Goal: Task Accomplishment & Management: Use online tool/utility

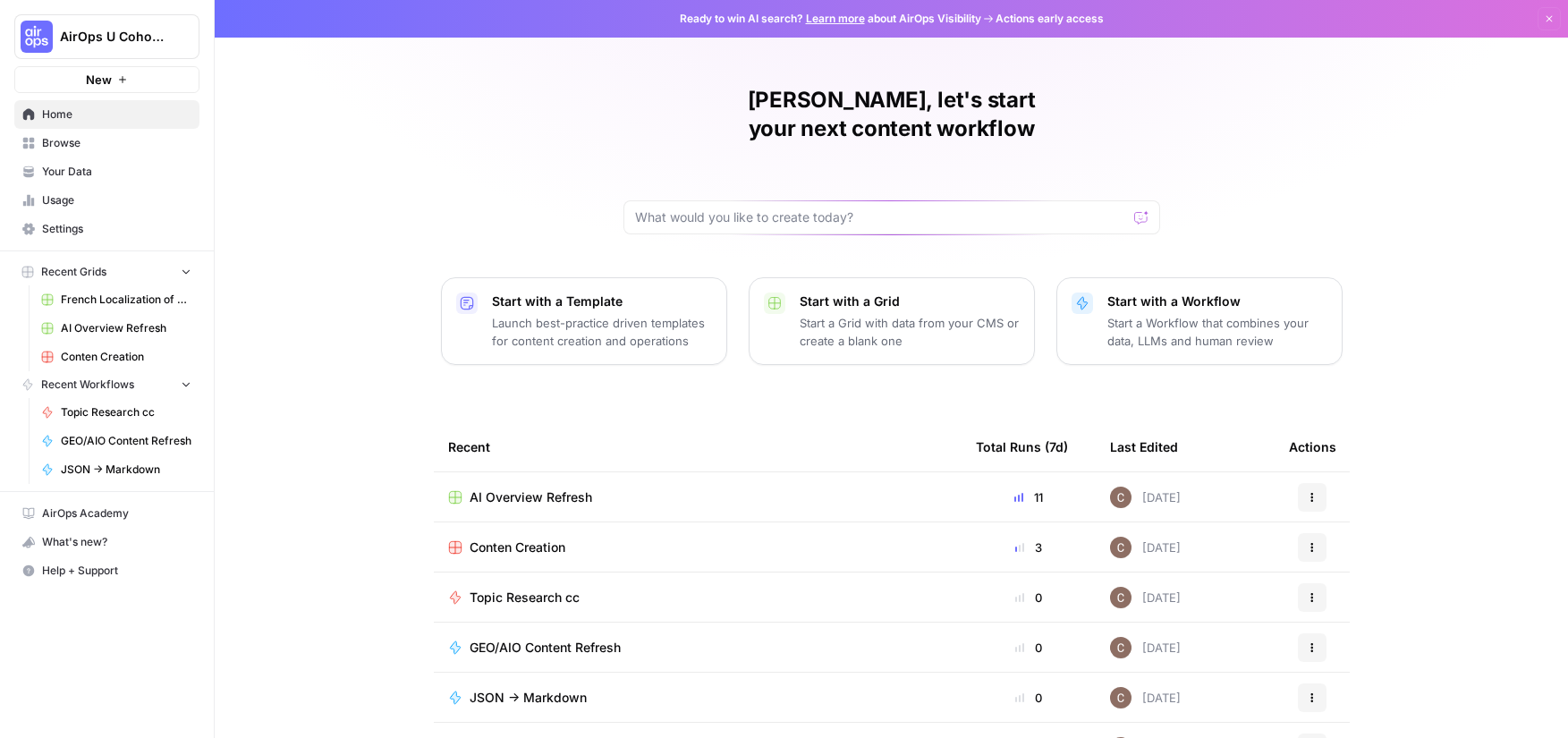
click at [589, 529] on td "Conten Creation" at bounding box center [697, 547] width 528 height 50
click at [544, 539] on span "Conten Creation" at bounding box center [517, 547] width 95 height 17
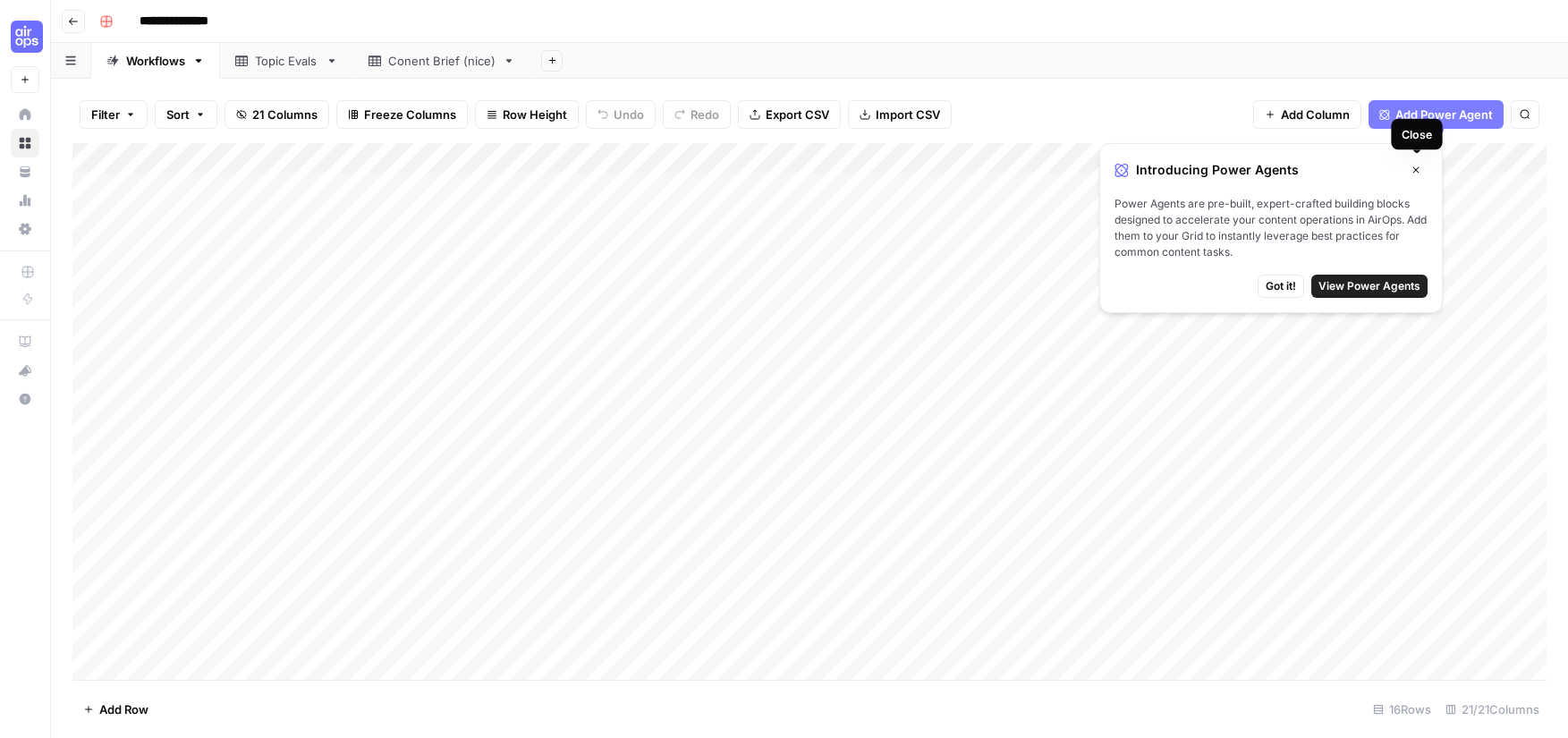
click at [1410, 169] on button "Close" at bounding box center [1415, 170] width 23 height 23
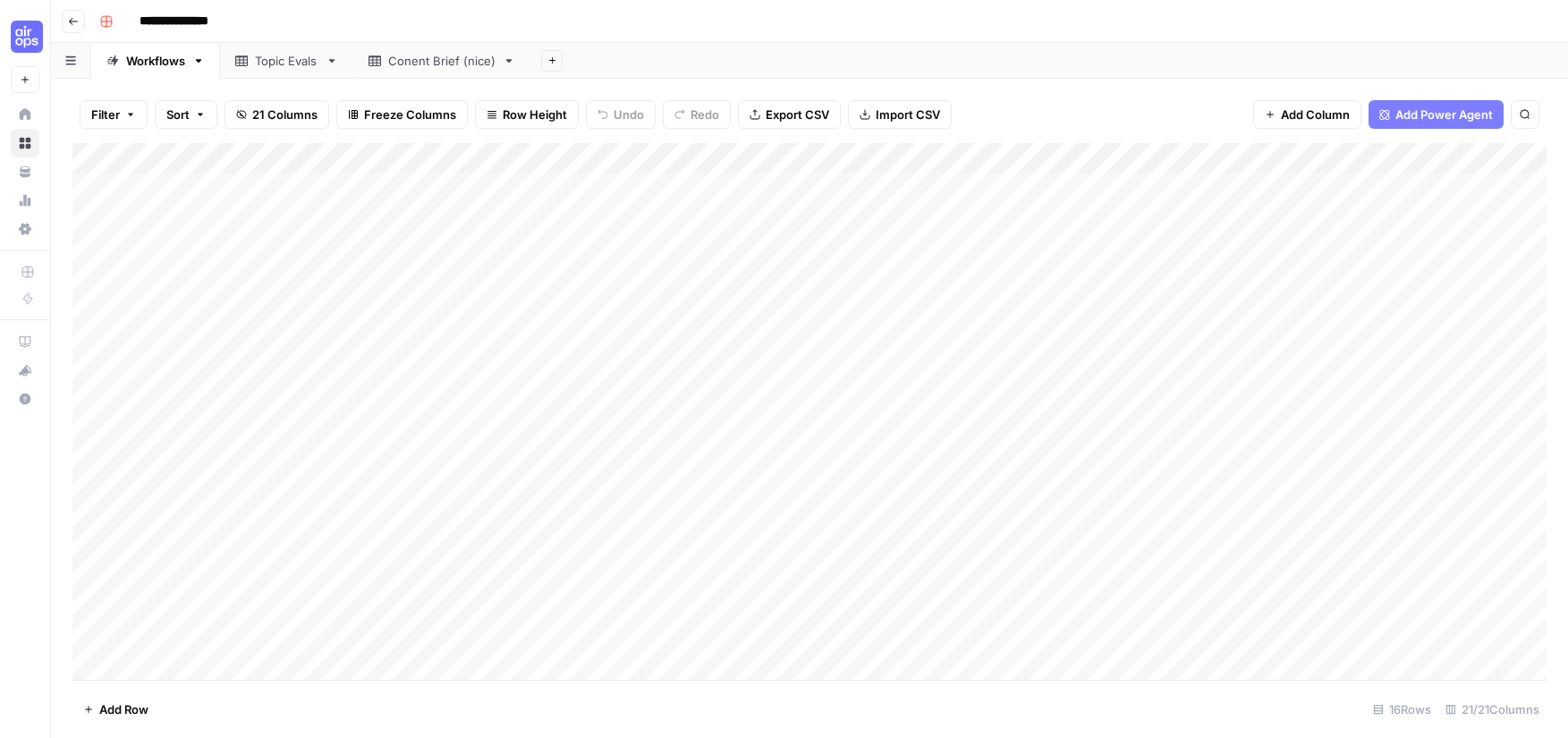
click at [1197, 187] on div "Add Column" at bounding box center [809, 411] width 1473 height 537
click at [1181, 167] on div "Add Column" at bounding box center [809, 411] width 1473 height 537
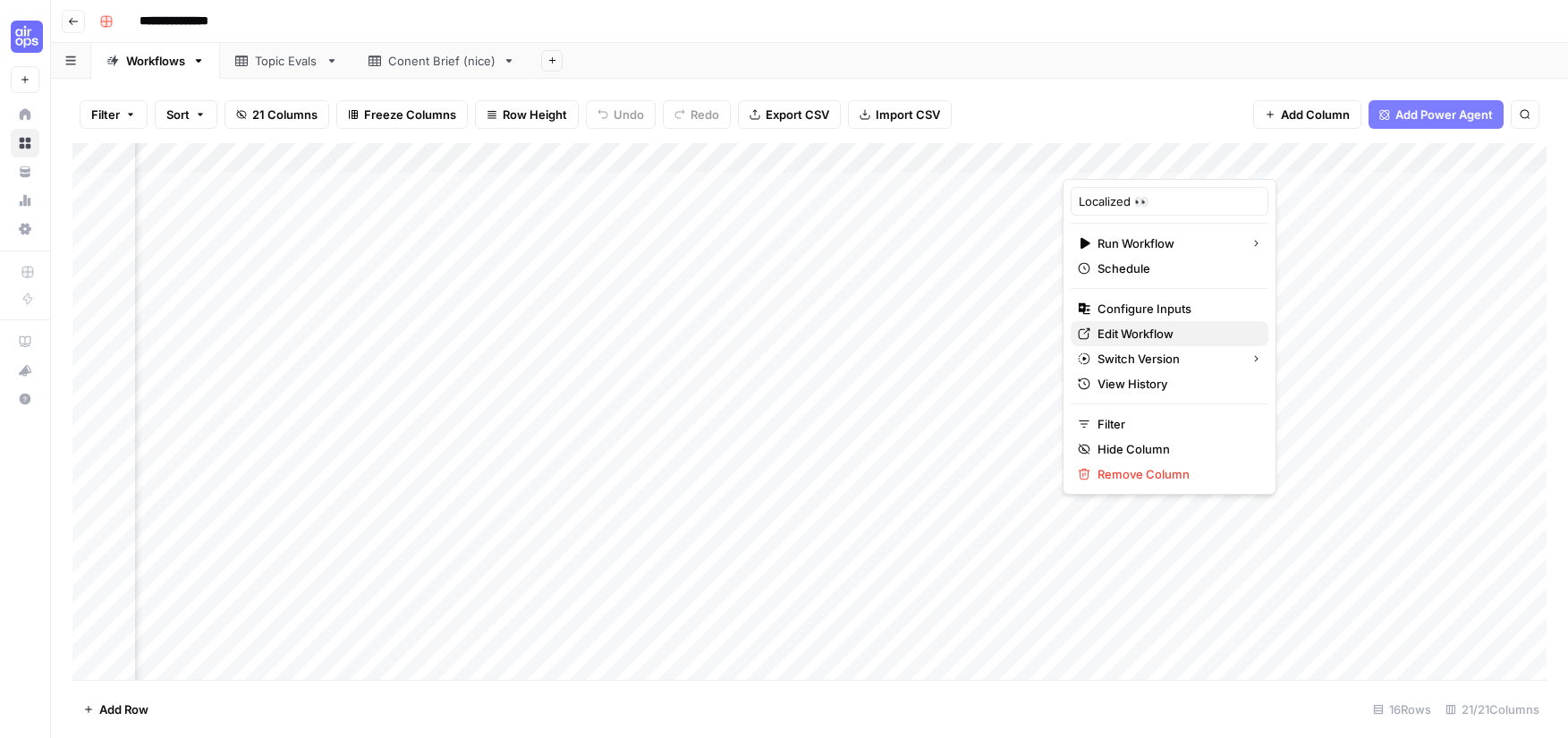
click at [1114, 341] on span "Edit Workflow" at bounding box center [1175, 333] width 157 height 17
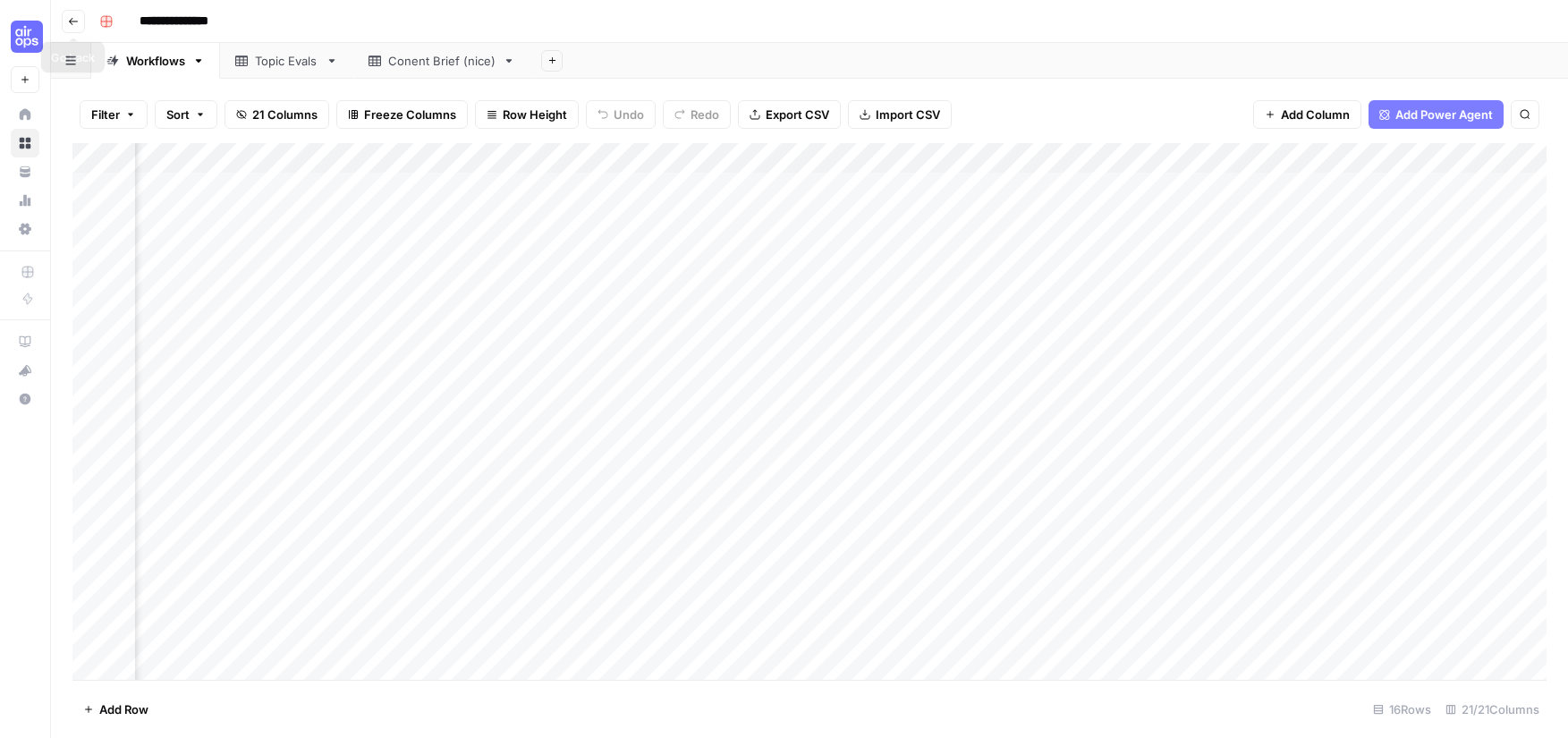
click at [68, 15] on button "Go back" at bounding box center [72, 21] width 23 height 23
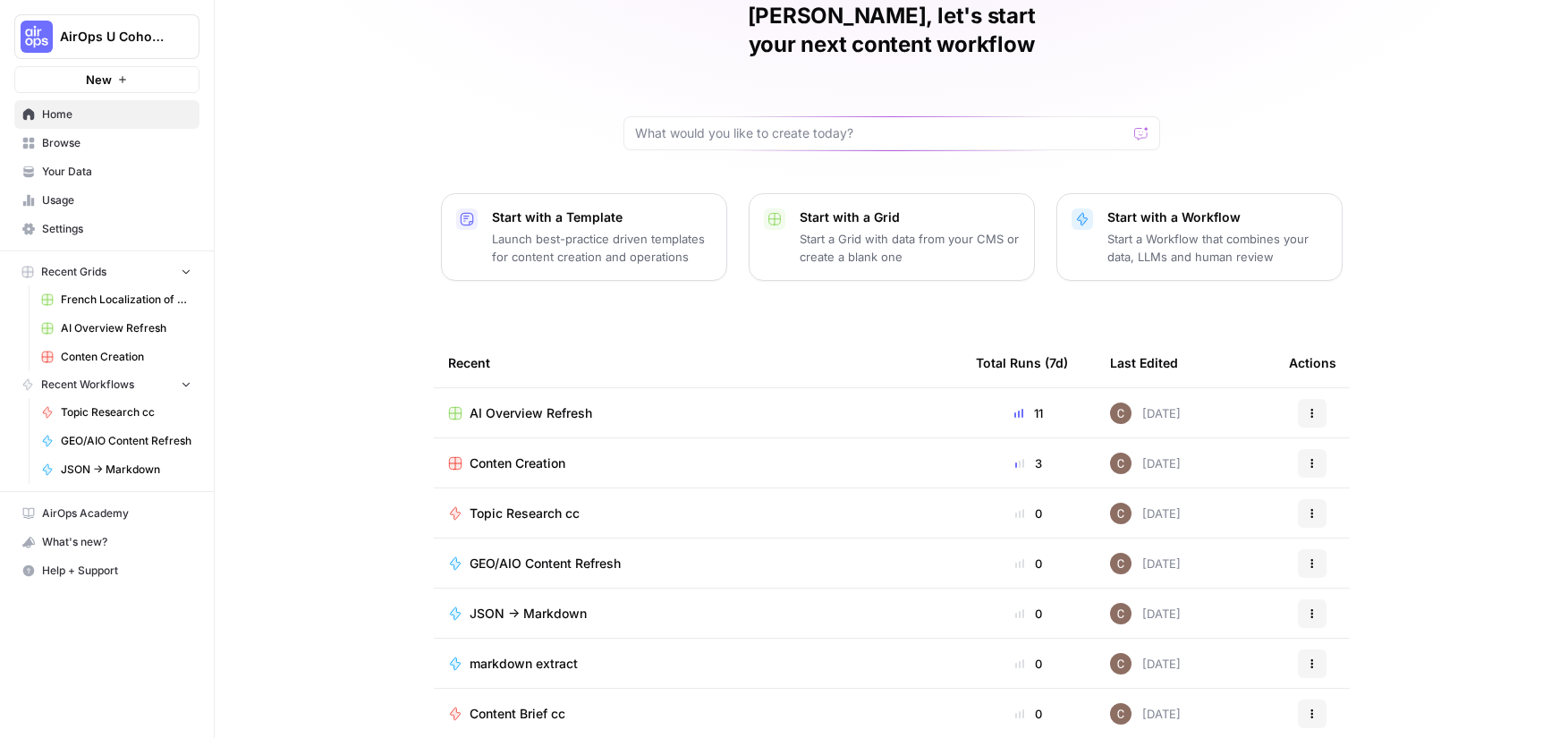
scroll to position [85, 0]
click at [140, 146] on span "Browse" at bounding box center [117, 143] width 150 height 17
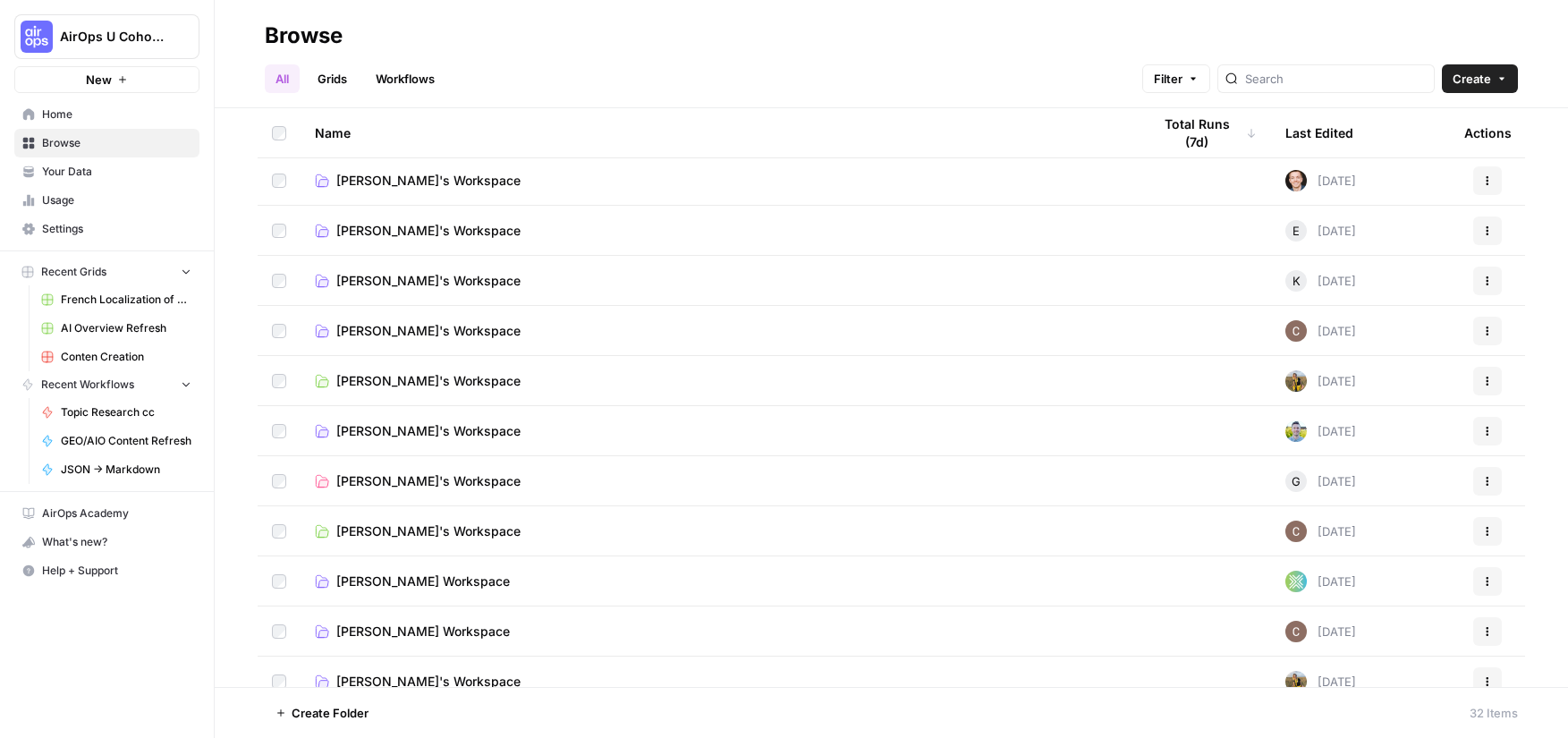
scroll to position [4, 0]
click at [614, 547] on td "Clarissa's Workspace" at bounding box center [718, 531] width 836 height 50
click at [613, 533] on link "Clarissa's Workspace" at bounding box center [718, 530] width 807 height 17
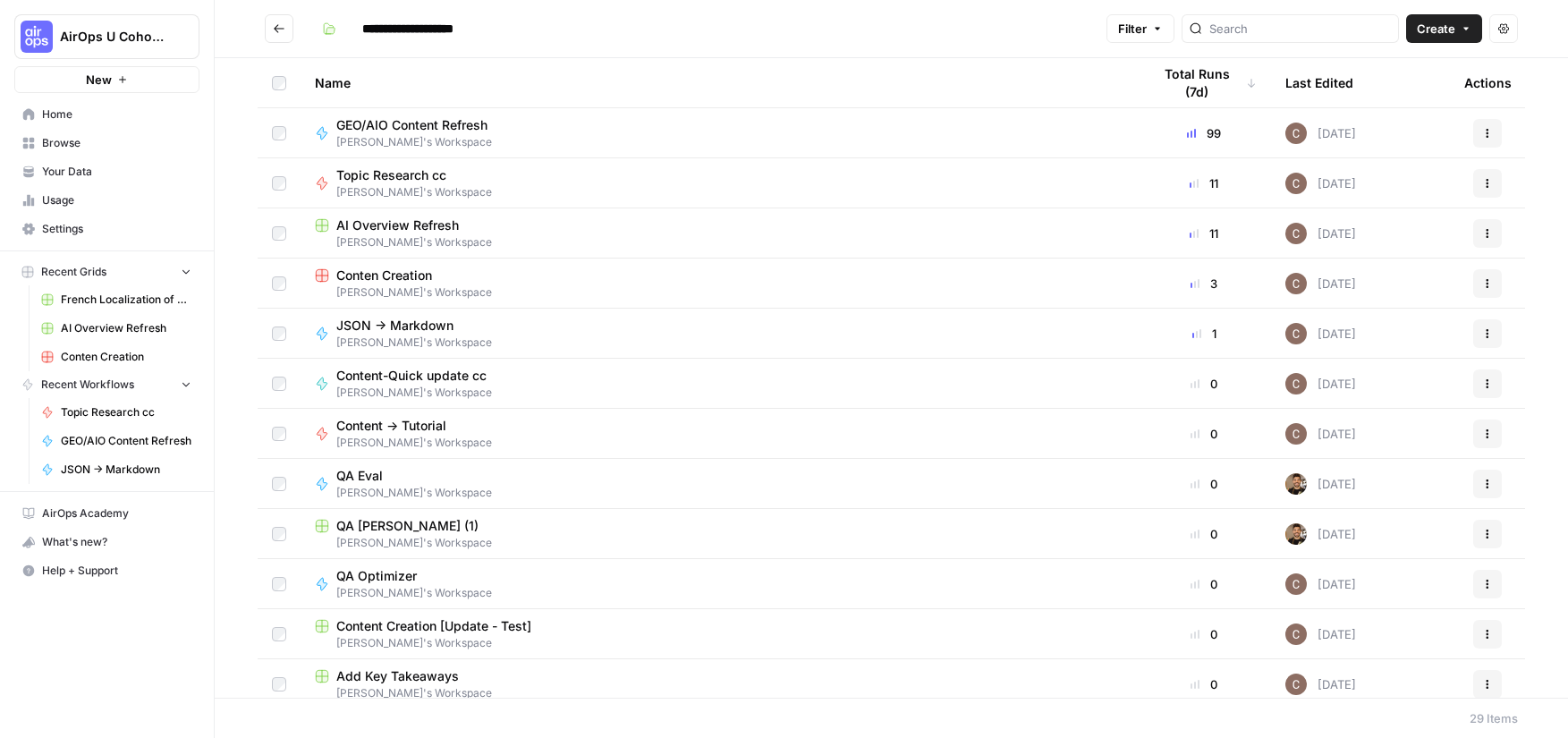
click at [1345, 96] on div "Last Edited" at bounding box center [1319, 83] width 68 height 50
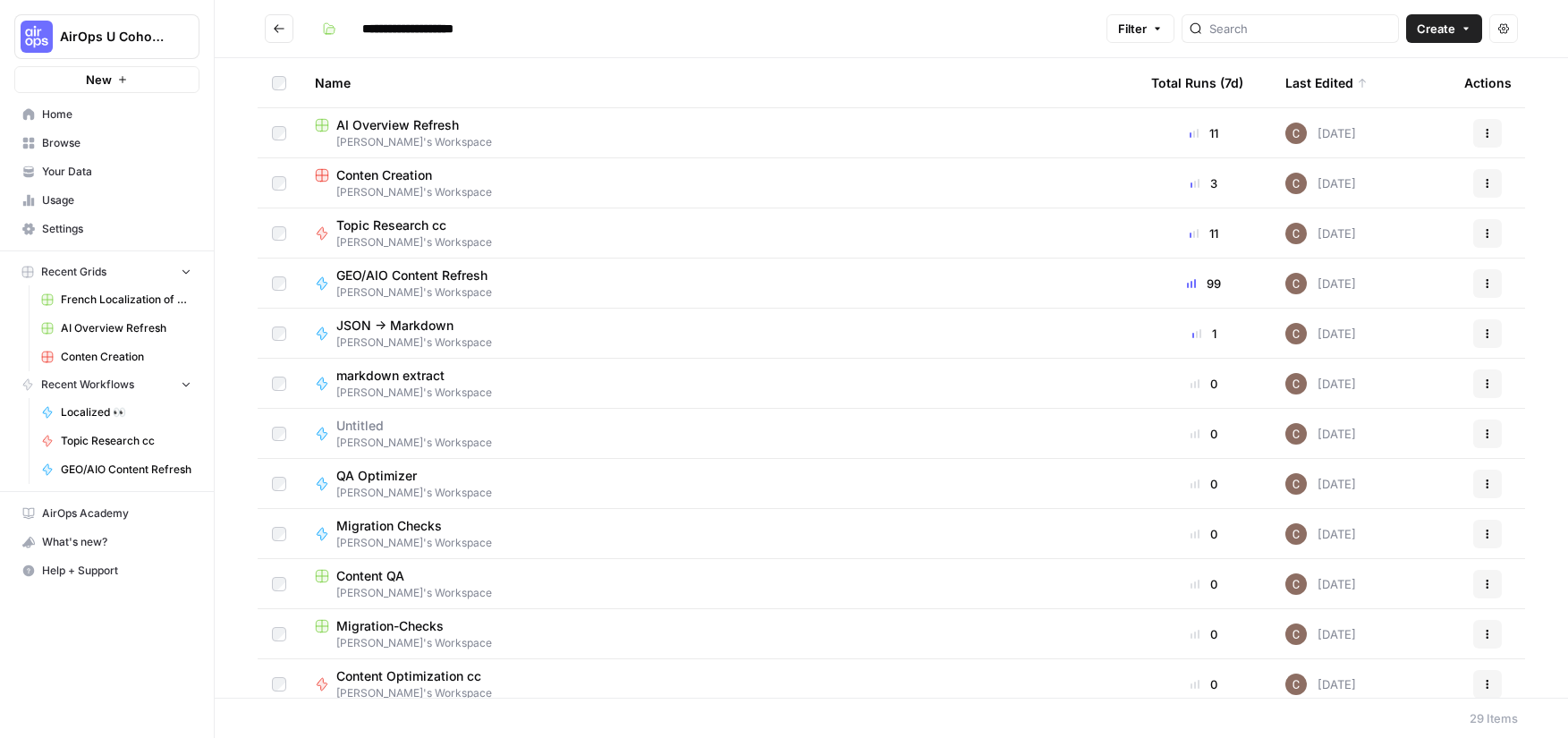
click at [425, 176] on span "Conten Creation" at bounding box center [384, 174] width 95 height 17
type input "**********"
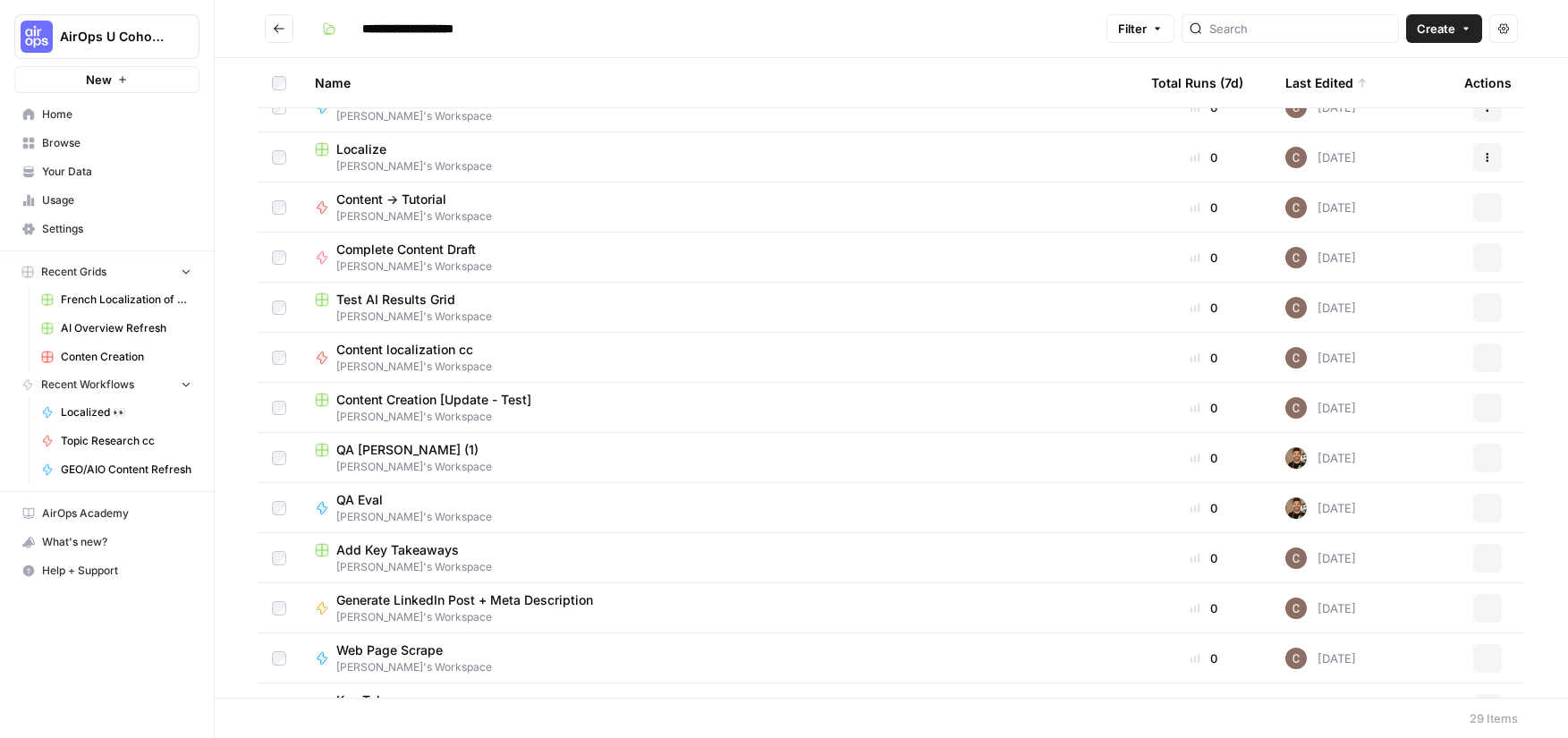
scroll to position [838, 0]
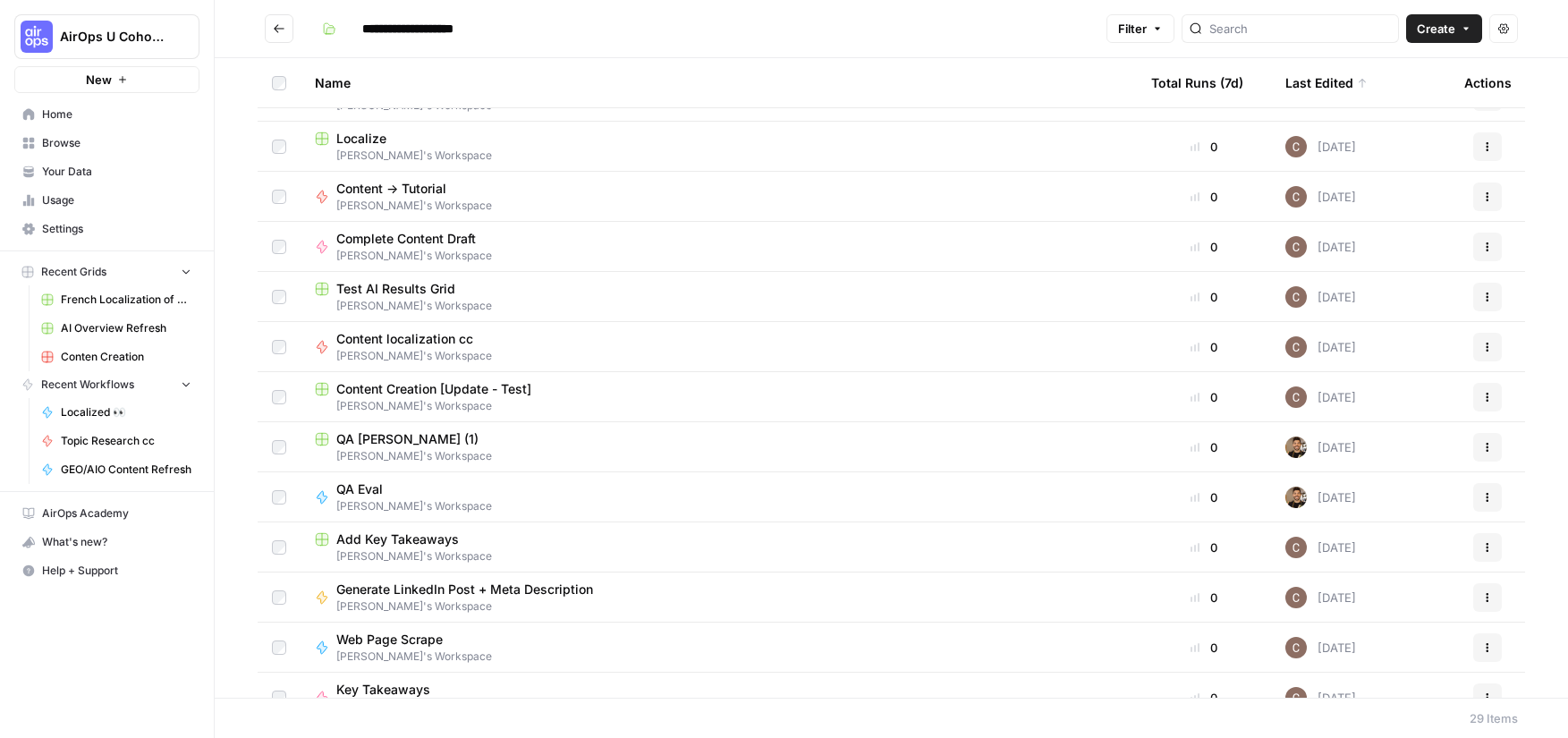
click at [528, 129] on div "Localize" at bounding box center [718, 138] width 807 height 17
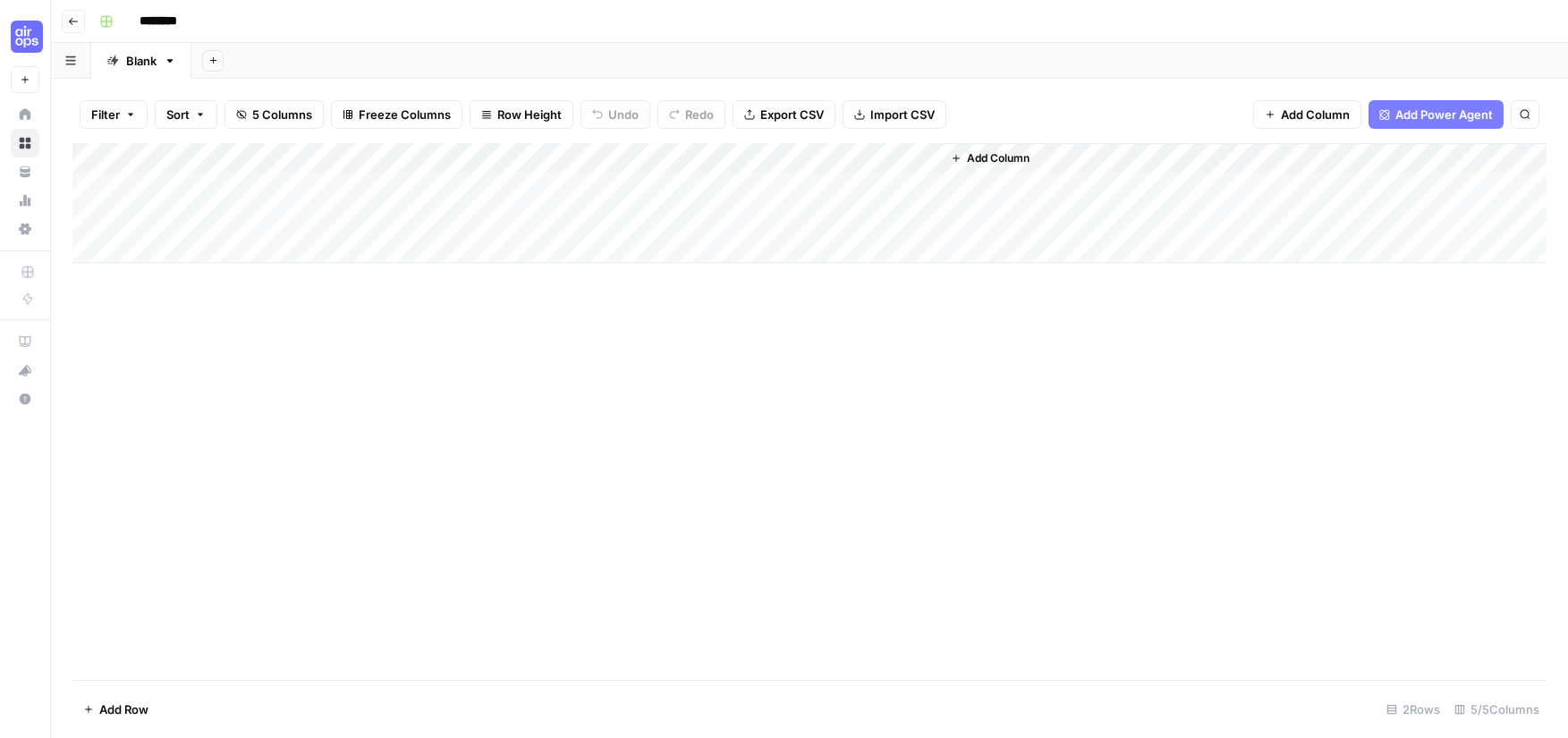
click at [374, 219] on div "Add Column" at bounding box center [809, 203] width 1473 height 120
click at [168, 240] on div "Add Column" at bounding box center [809, 203] width 1473 height 120
click at [231, 223] on div "Add Column" at bounding box center [809, 218] width 1473 height 151
click at [239, 245] on div "Add Column" at bounding box center [809, 218] width 1473 height 151
click at [324, 290] on div "Add Column" at bounding box center [809, 218] width 1473 height 151
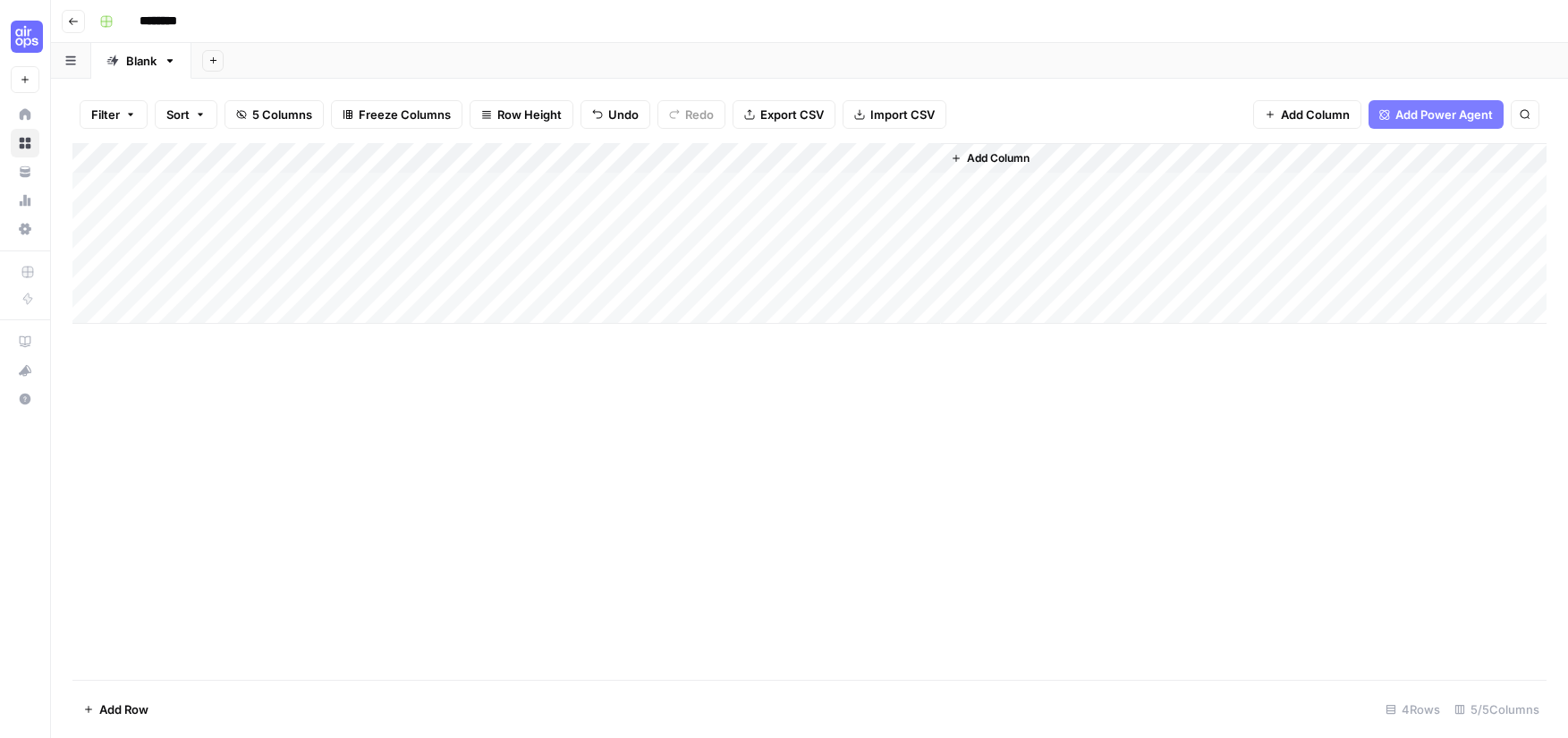
click at [309, 247] on div "Add Column" at bounding box center [809, 233] width 1473 height 181
click at [415, 244] on div "Add Column" at bounding box center [809, 233] width 1473 height 181
click at [415, 244] on div at bounding box center [377, 248] width 163 height 33
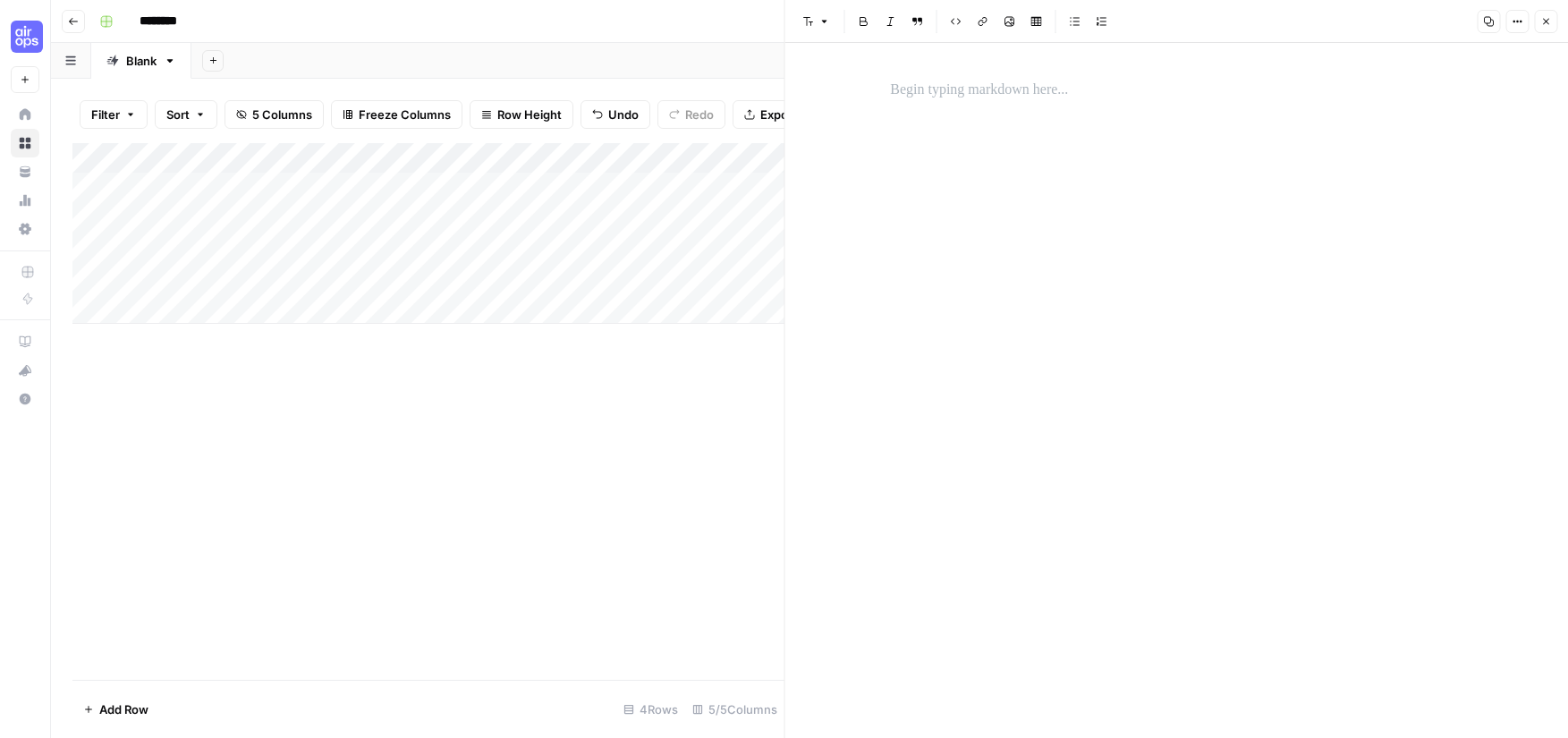
click at [1044, 97] on p at bounding box center [1176, 90] width 573 height 23
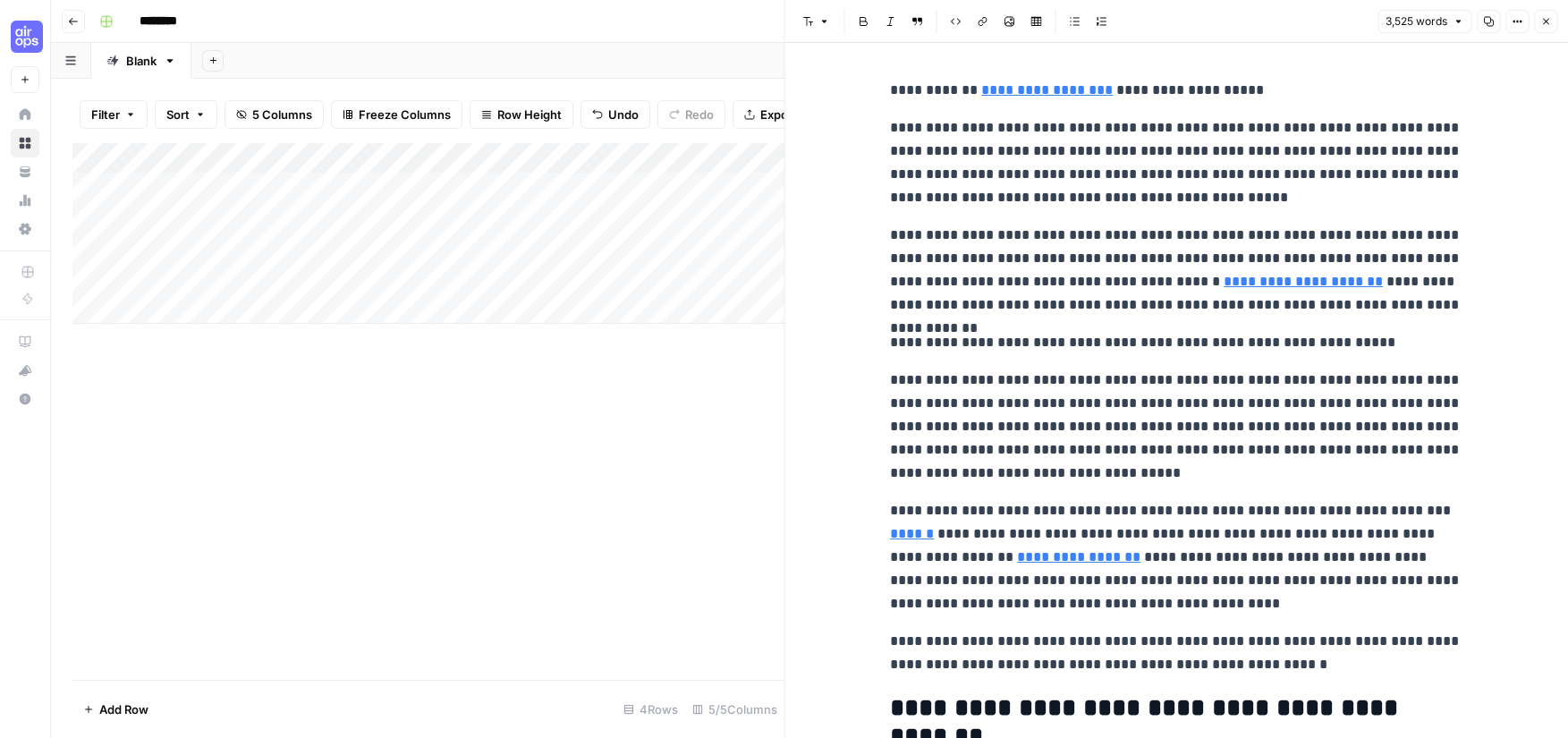
click at [554, 425] on div "Add Column" at bounding box center [428, 411] width 712 height 537
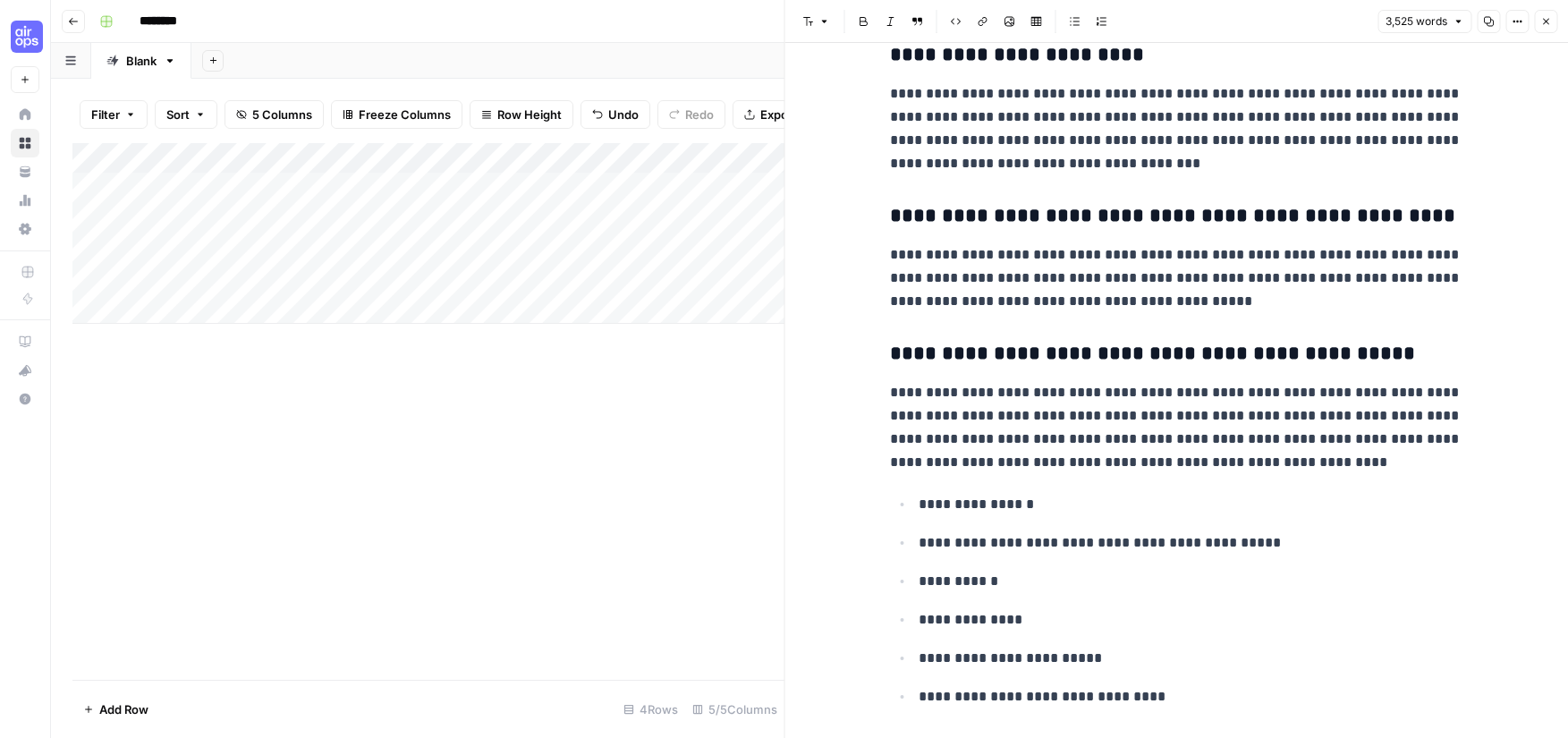
scroll to position [11199, 0]
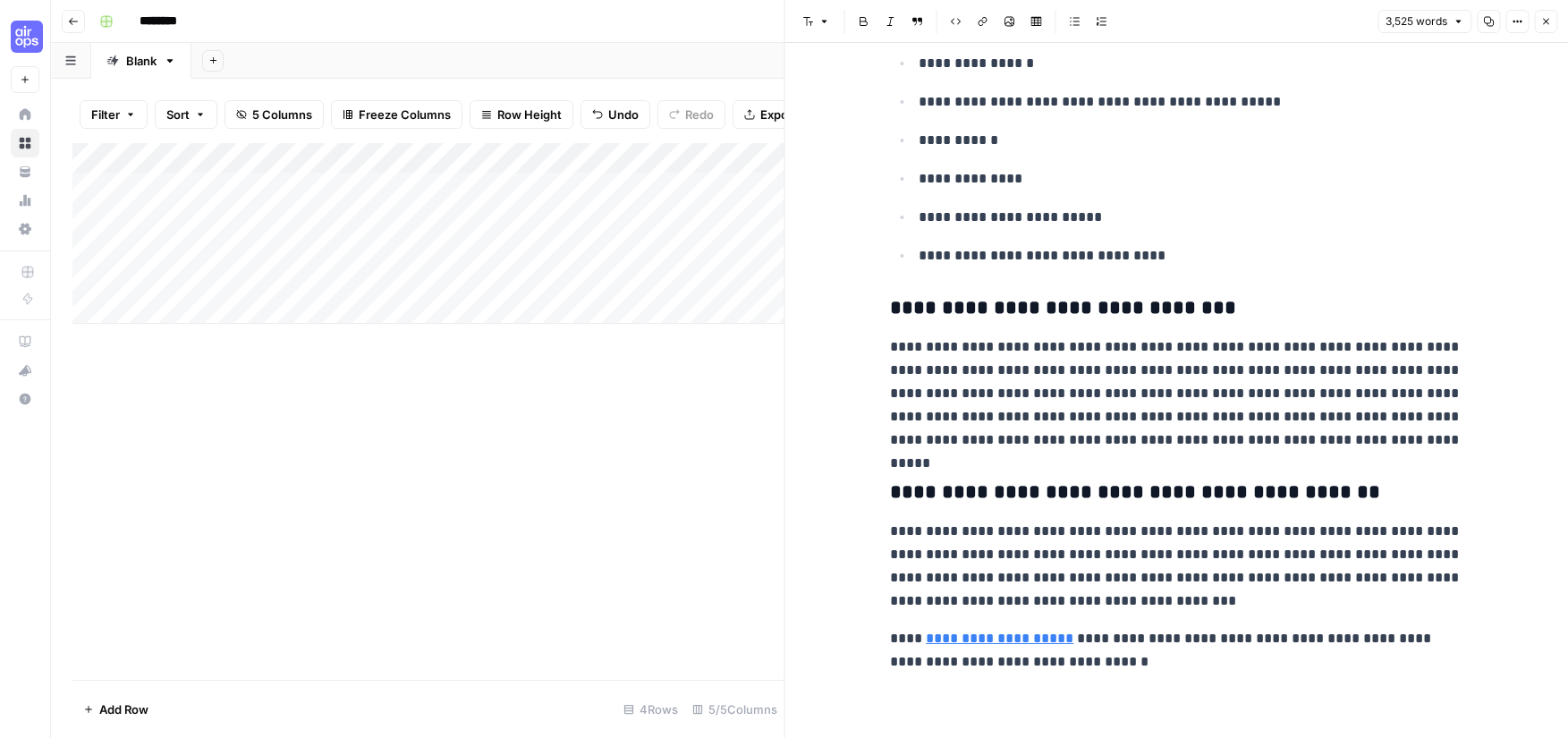
drag, startPoint x: 667, startPoint y: 419, endPoint x: 528, endPoint y: 316, distance: 173.0
click at [666, 419] on div "Add Column" at bounding box center [428, 411] width 712 height 537
click at [471, 248] on div "Add Column" at bounding box center [428, 233] width 712 height 181
click at [1549, 21] on icon "button" at bounding box center [1545, 22] width 11 height 11
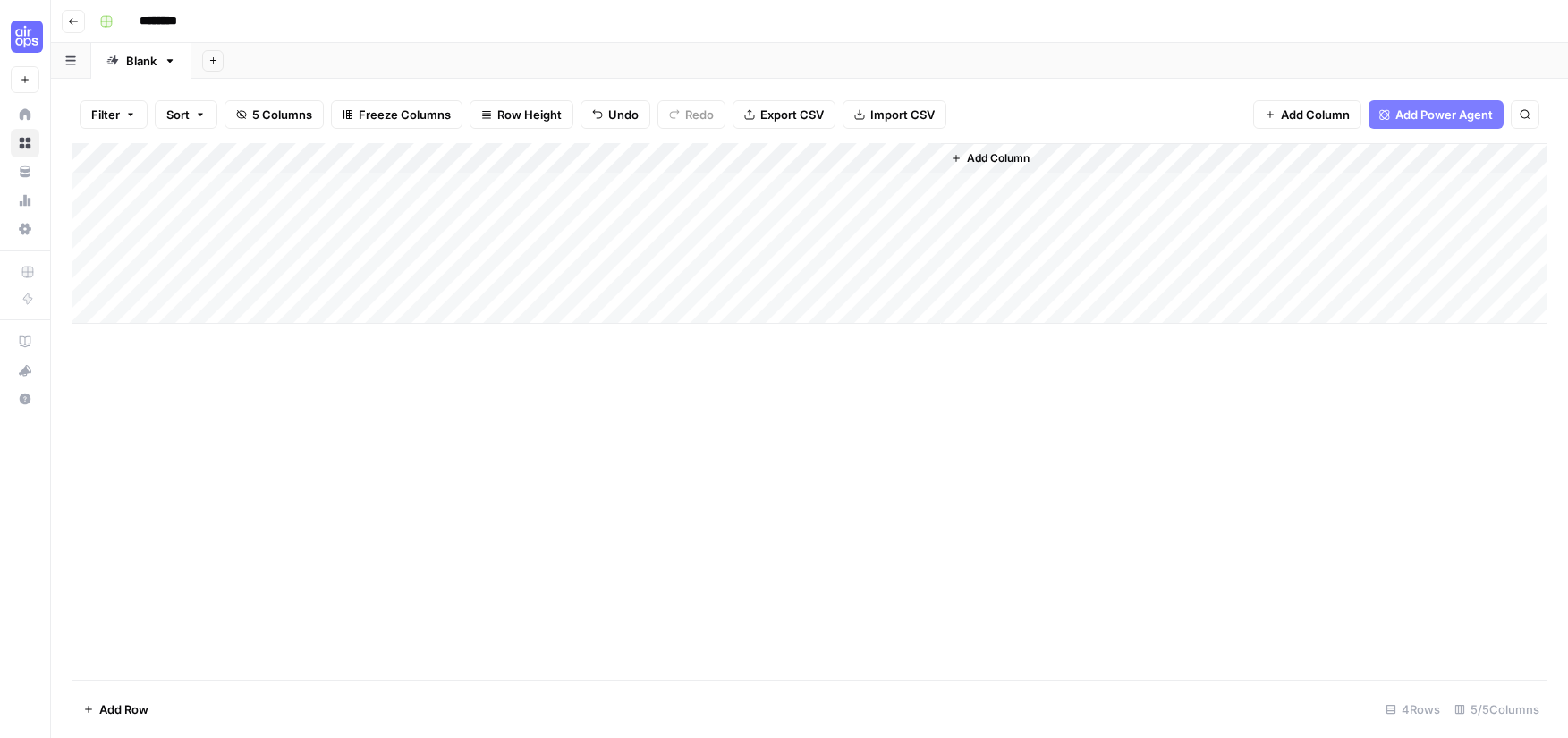
click at [911, 251] on div "Add Column" at bounding box center [809, 233] width 1473 height 181
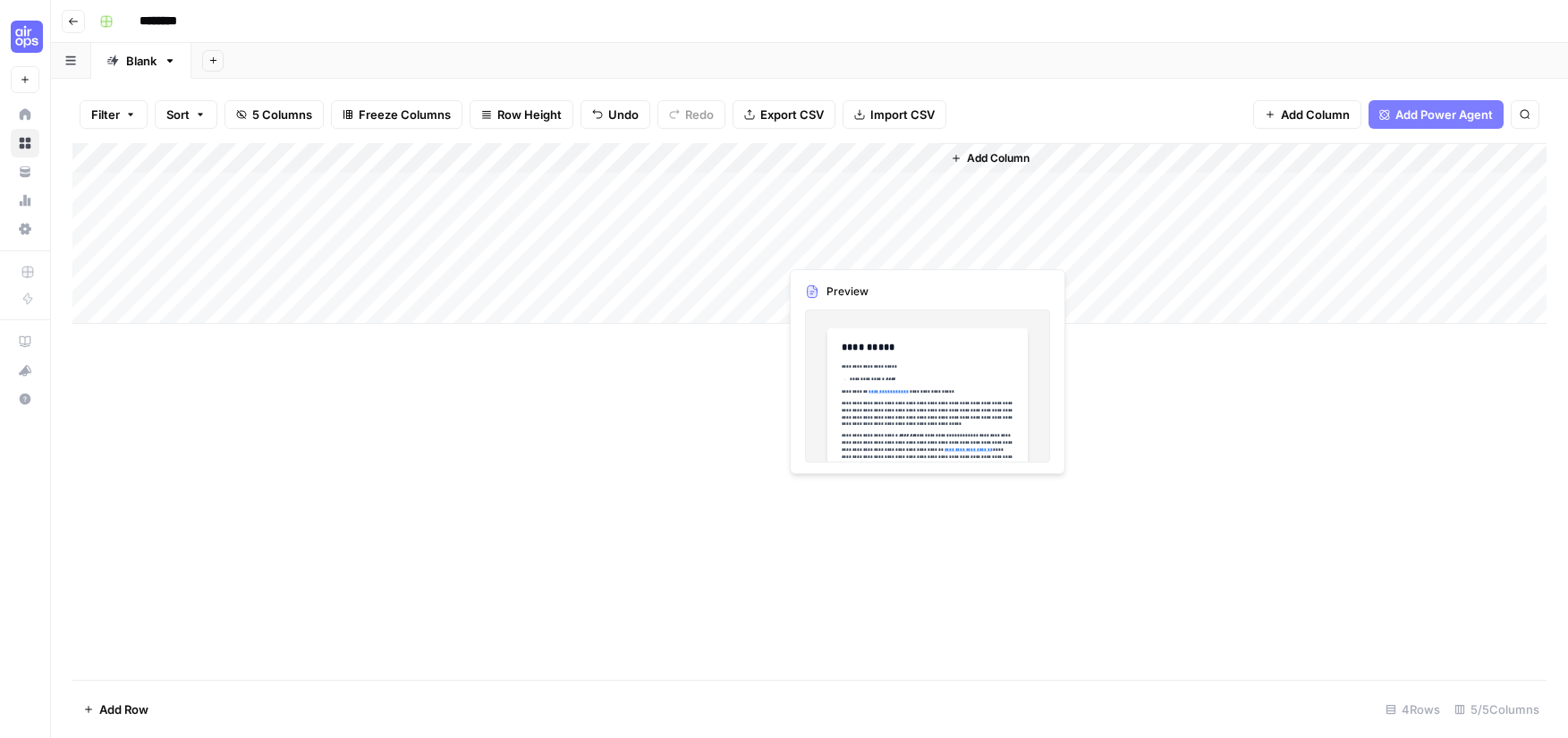
click at [874, 248] on div "Add Column" at bounding box center [809, 233] width 1473 height 181
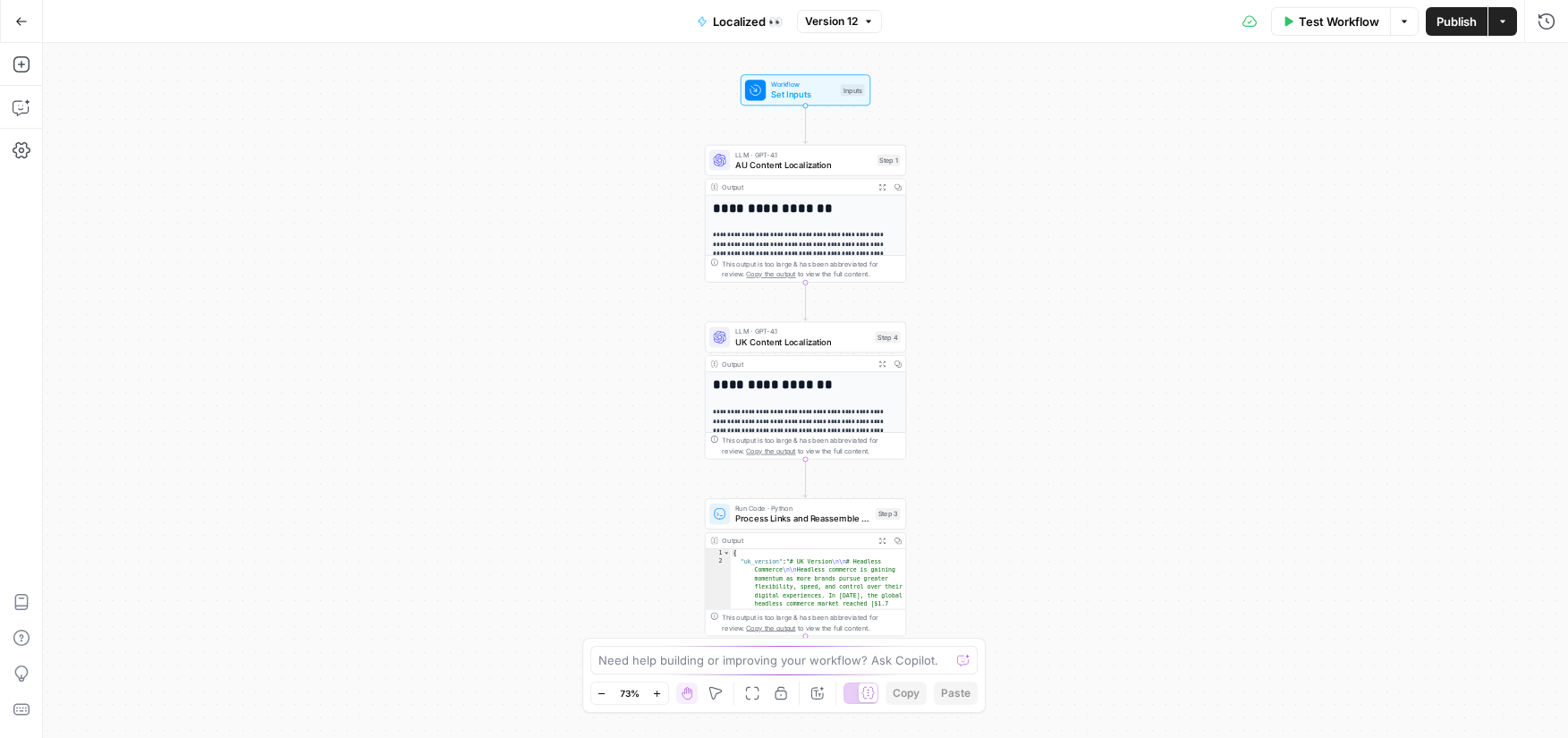
click at [794, 87] on span "Workflow" at bounding box center [803, 84] width 64 height 11
click at [1423, 149] on input "Input (Optional)" at bounding box center [1399, 143] width 285 height 17
click at [1298, 28] on span "Test Workflow" at bounding box center [1339, 21] width 81 height 17
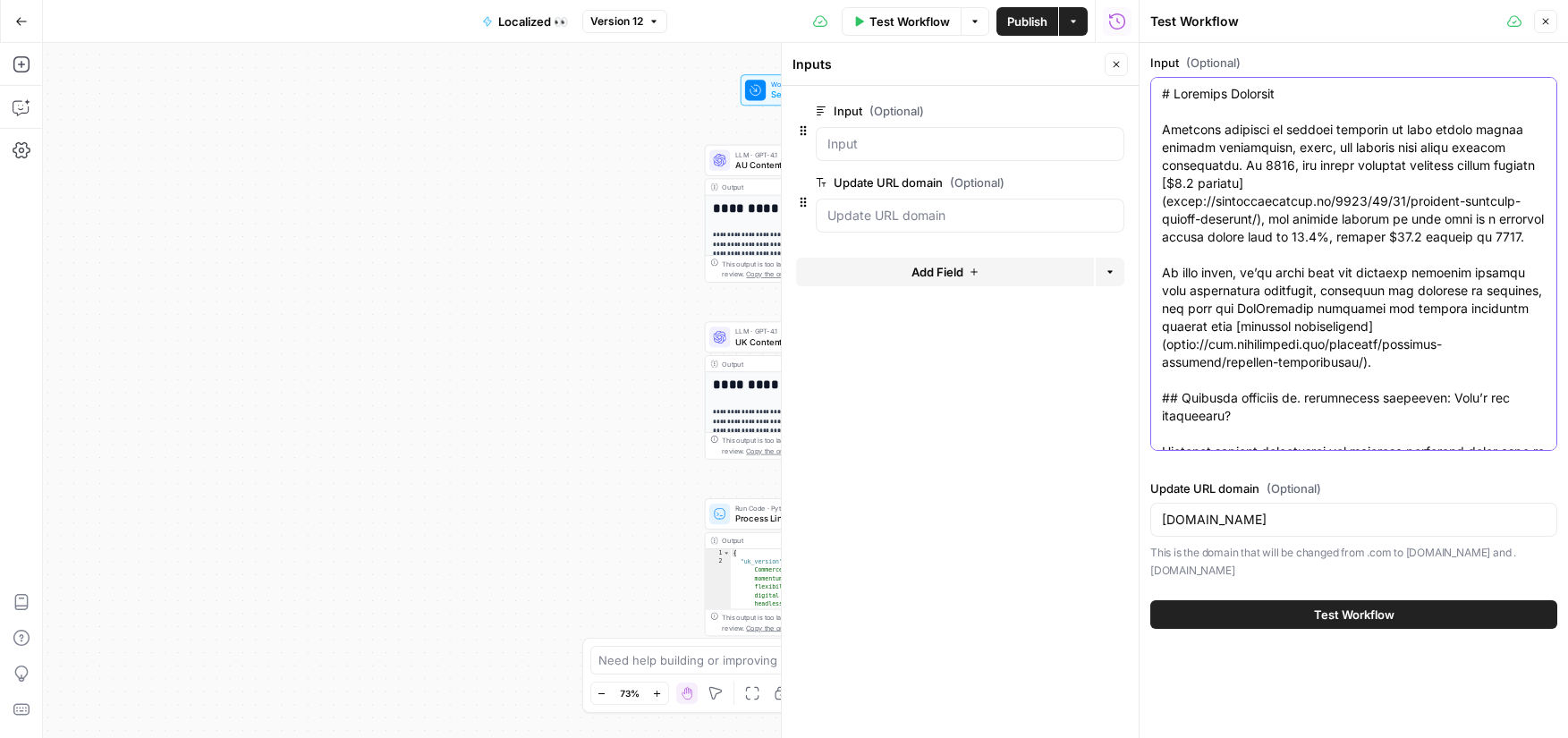
drag, startPoint x: 1273, startPoint y: 303, endPoint x: 1240, endPoint y: 237, distance: 73.8
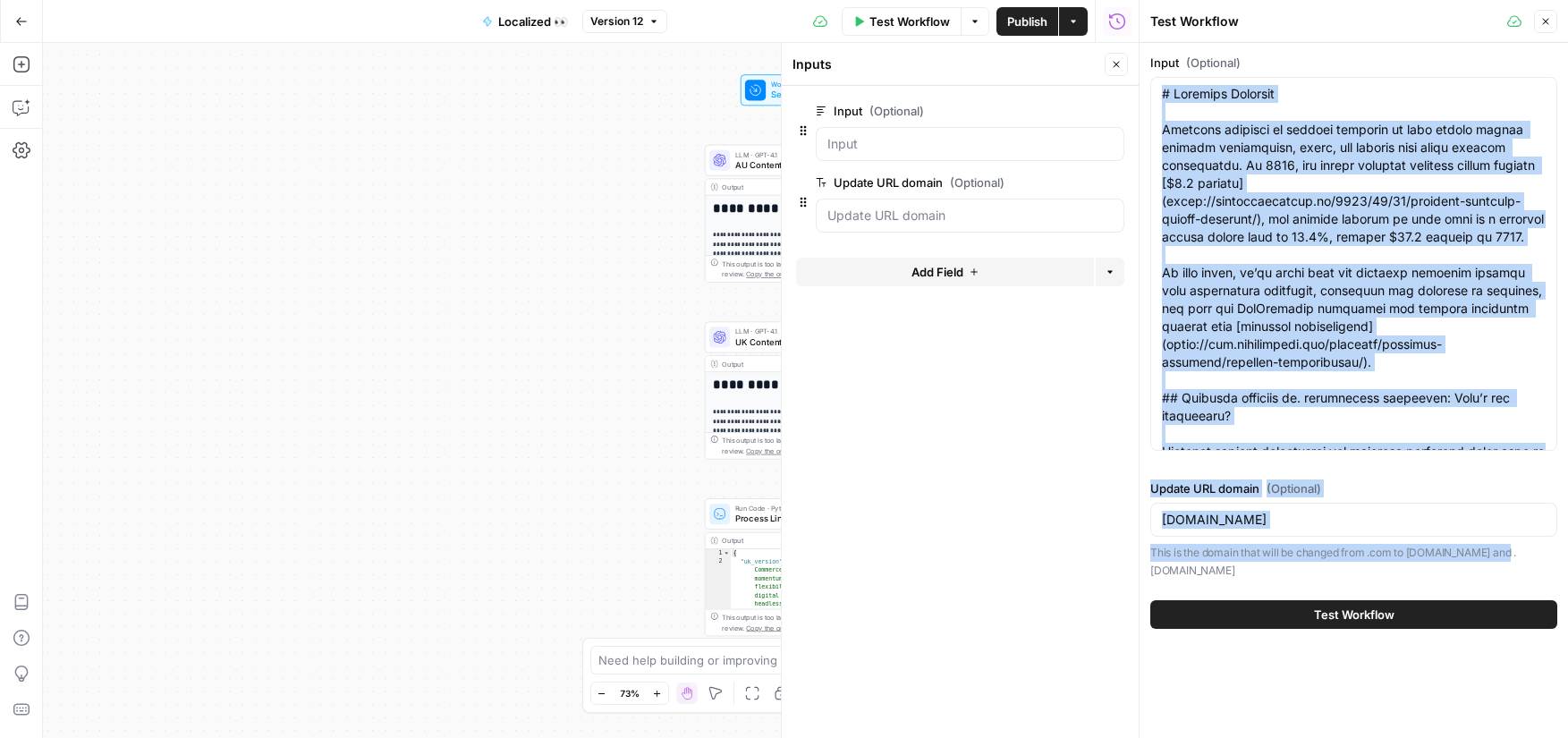
drag, startPoint x: 1159, startPoint y: 89, endPoint x: 1278, endPoint y: 590, distance: 514.9
click at [1278, 592] on div "Input (Optional) Update URL domain (Optional) [DOMAIN_NAME] This is the domain …" at bounding box center [1353, 341] width 428 height 597
click at [1278, 600] on button "Test Workflow" at bounding box center [1354, 614] width 407 height 28
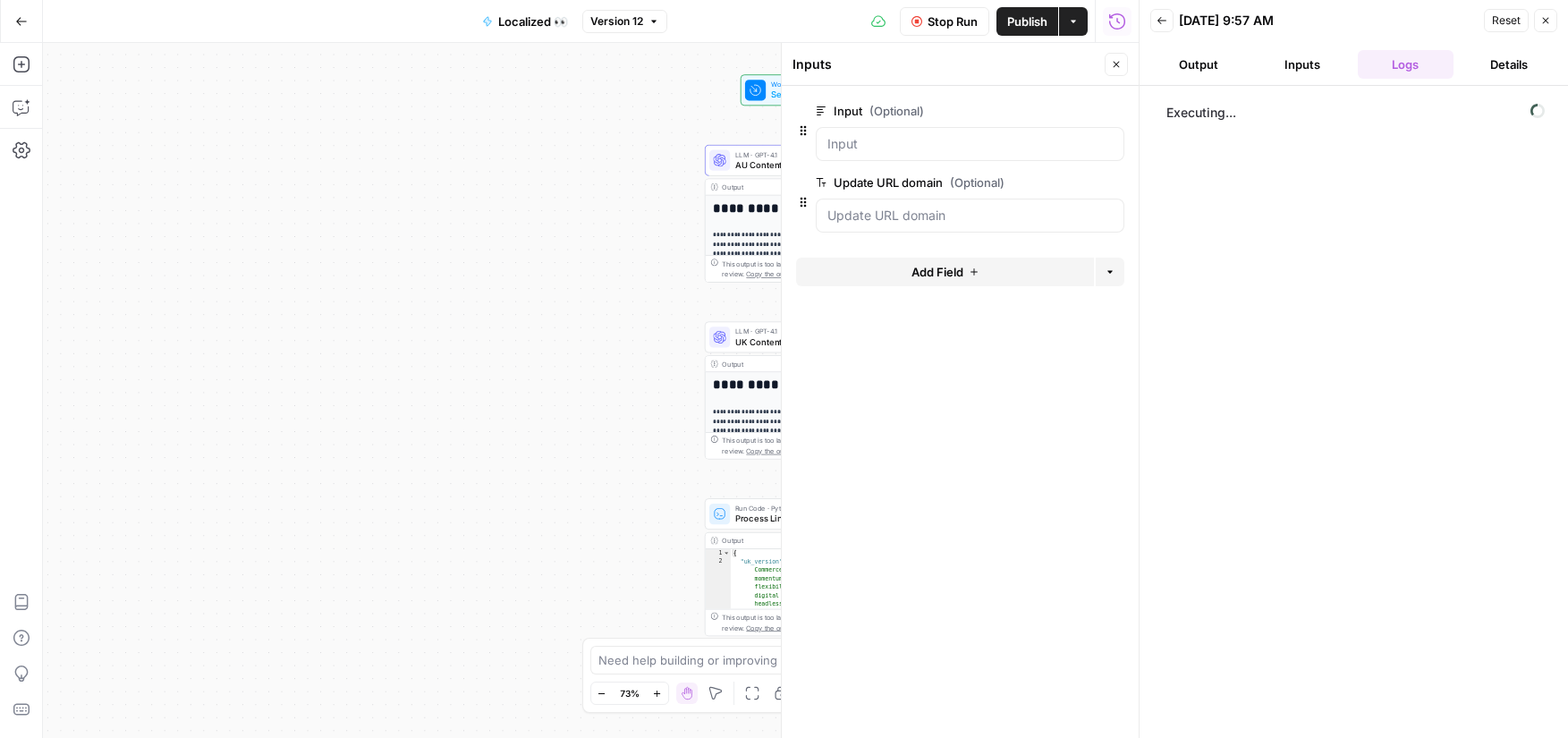
click at [958, 28] on span "Stop Run" at bounding box center [952, 21] width 50 height 17
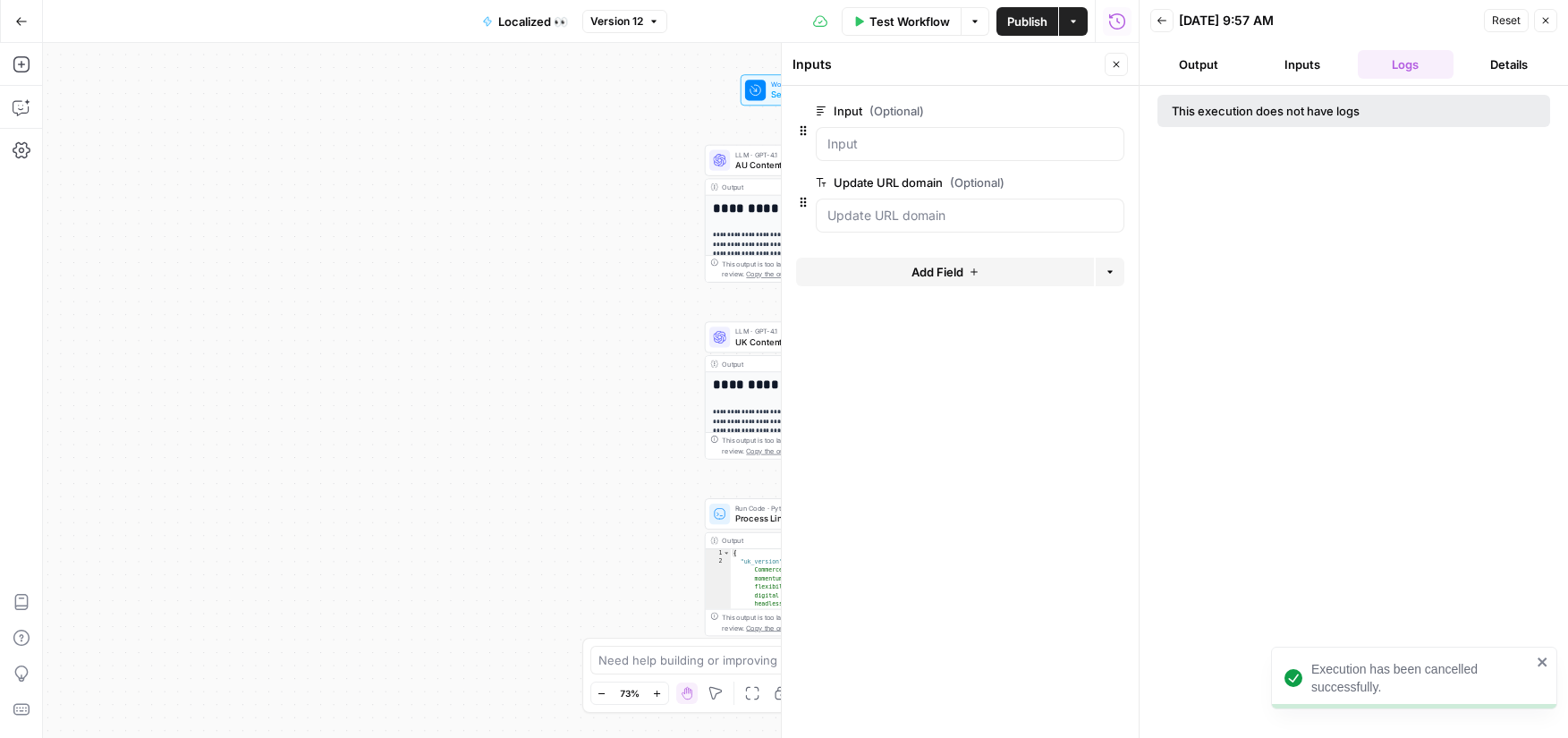
click at [924, 33] on button "Test Workflow" at bounding box center [901, 21] width 120 height 28
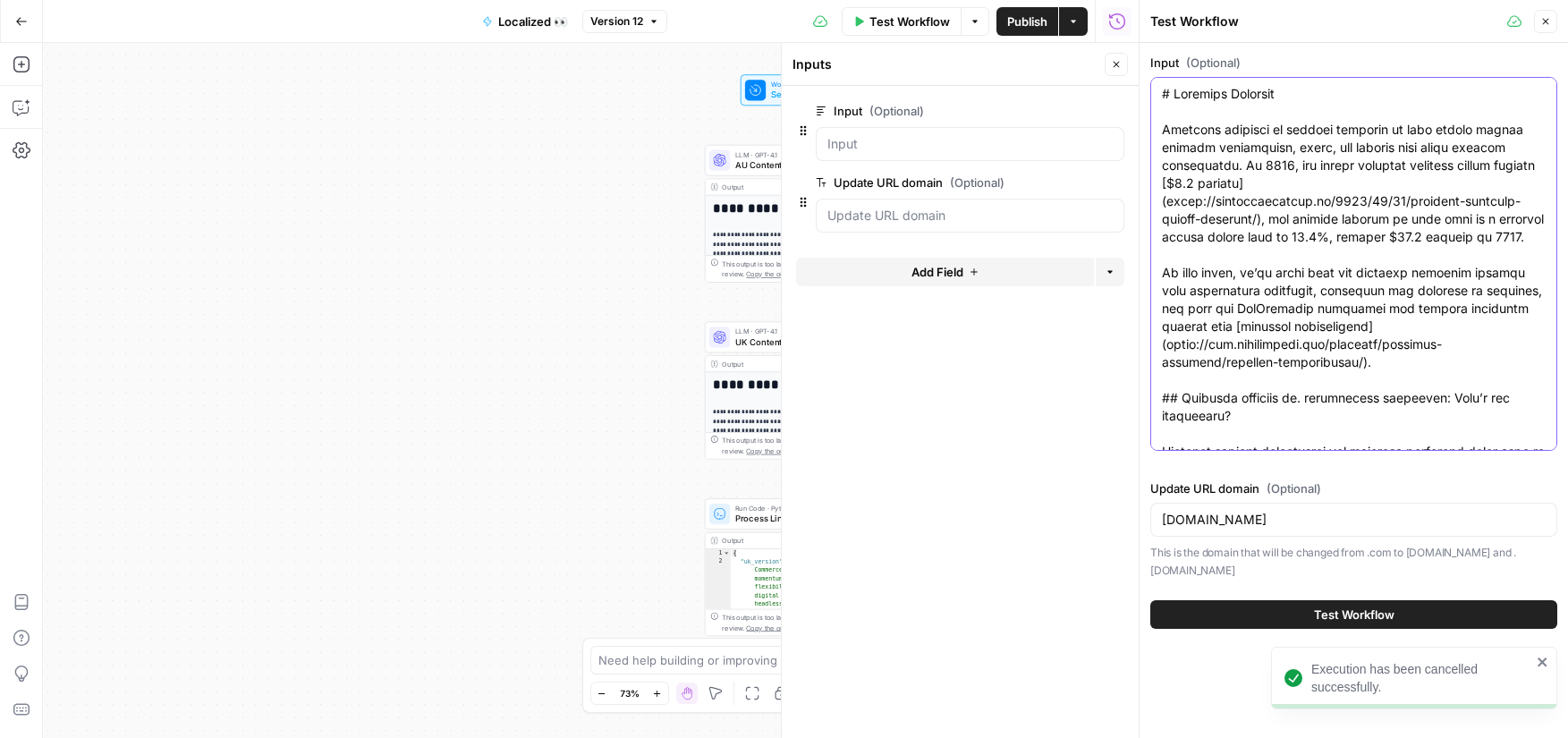
drag, startPoint x: 1162, startPoint y: 99, endPoint x: 1211, endPoint y: 373, distance: 278.3
click at [1211, 386] on div at bounding box center [1354, 263] width 407 height 374
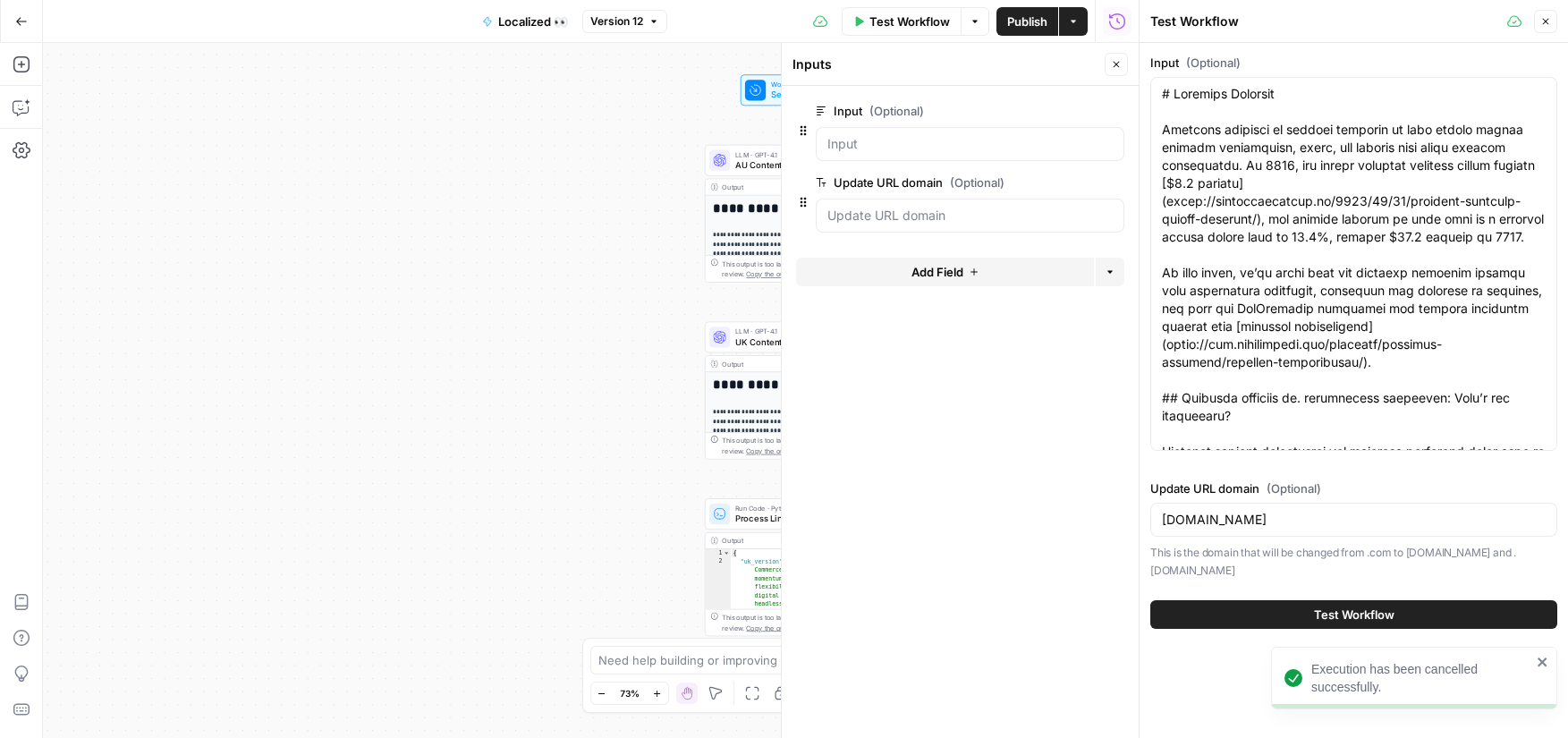
click at [1159, 95] on div at bounding box center [1354, 263] width 407 height 374
click at [1162, 95] on div at bounding box center [1354, 263] width 407 height 374
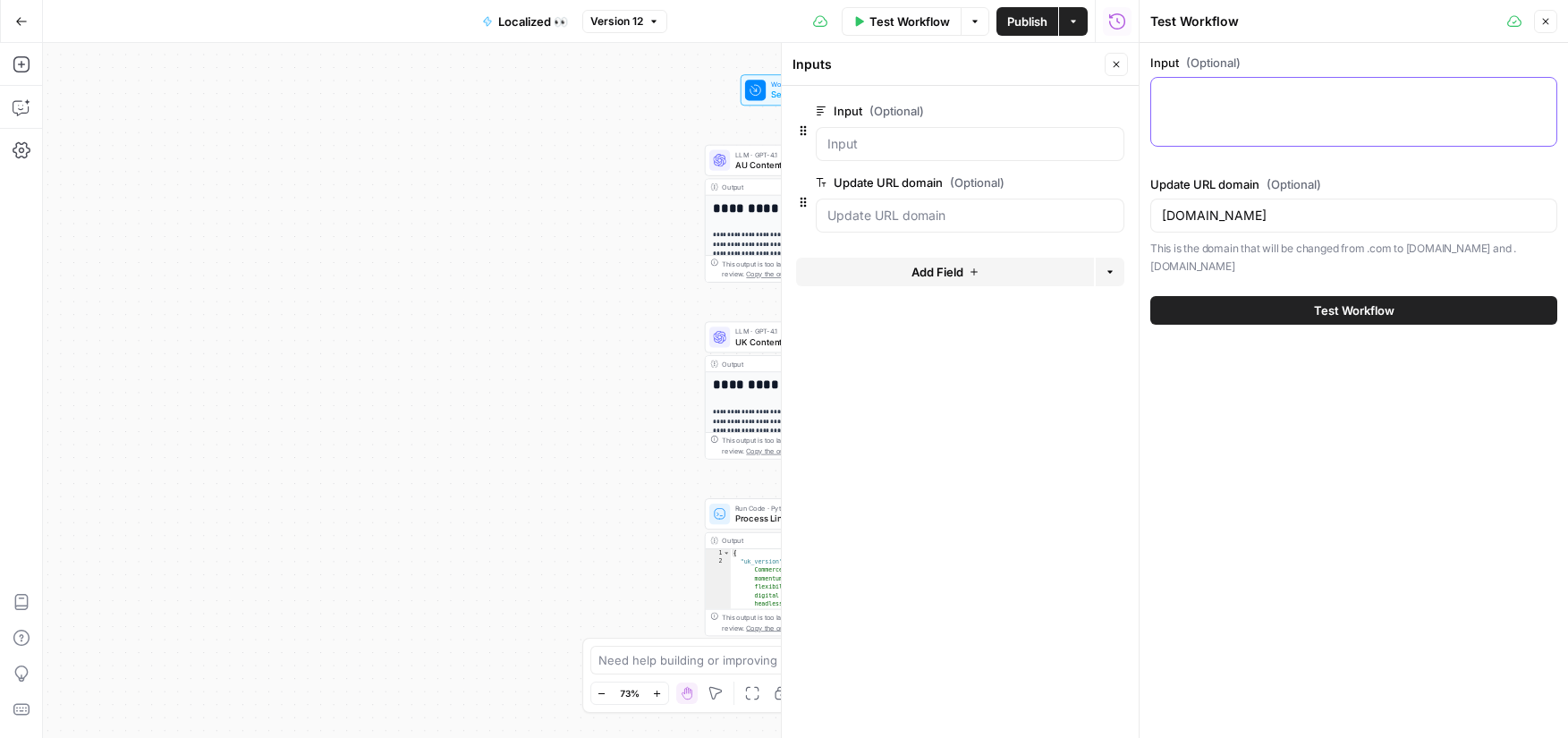
paste textarea "Your current [ecommerce platform]([URL][DOMAIN_NAME]) is holding you back. Most…"
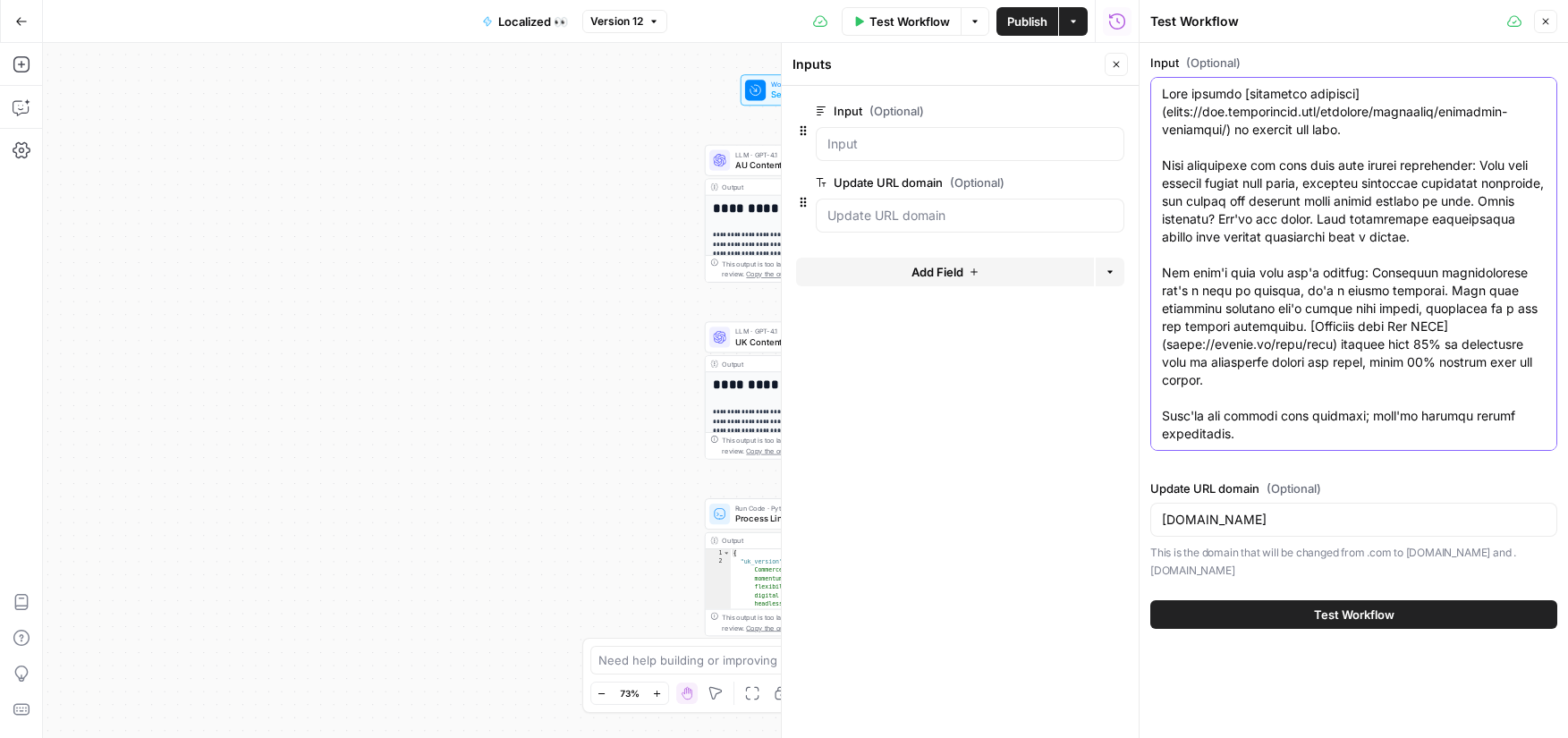
scroll to position [80695, 0]
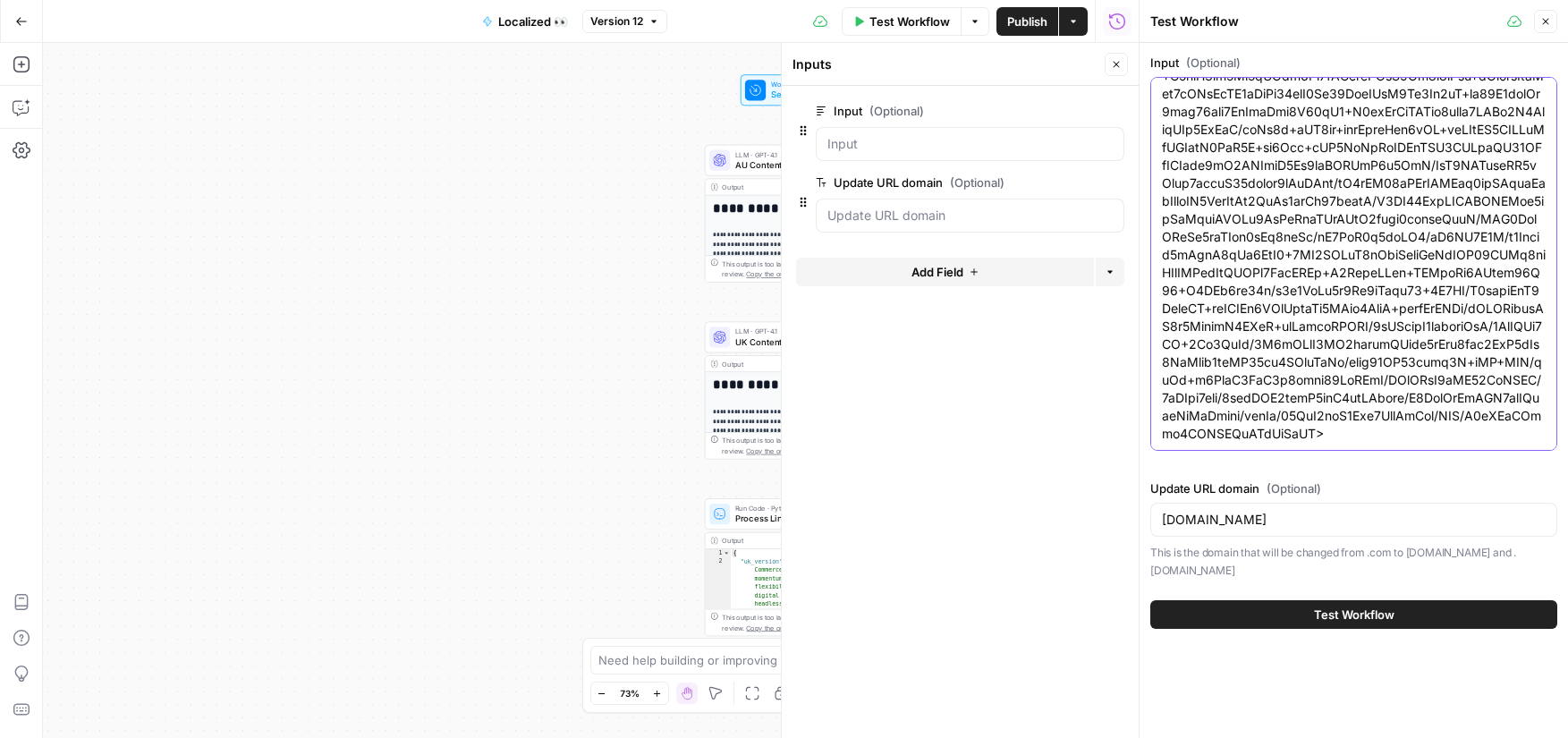
type textarea "Your current [ecommerce platform]([URL][DOMAIN_NAME]) is holding you back. Most…"
click at [1305, 606] on button "Test Workflow" at bounding box center [1354, 614] width 407 height 28
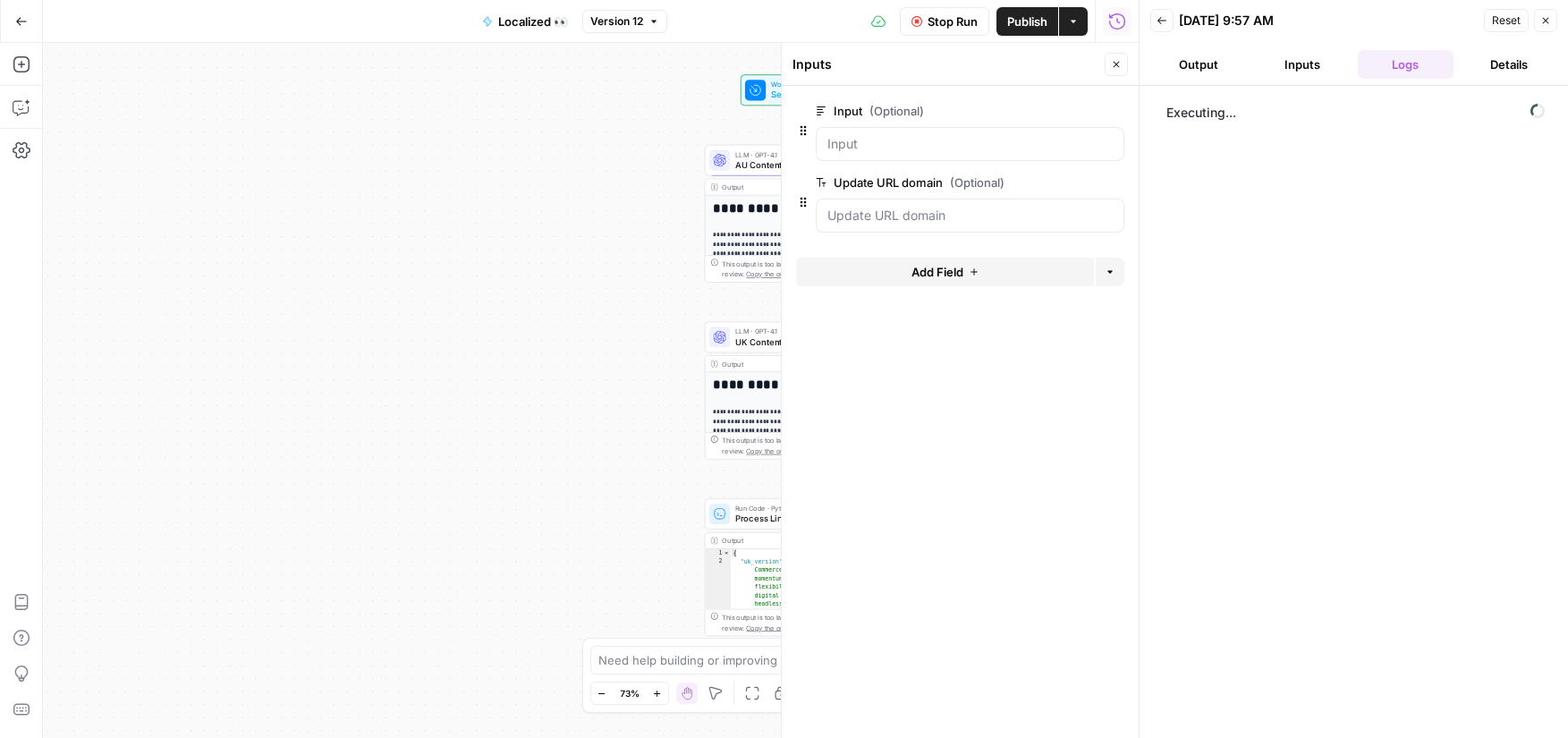
click at [586, 226] on div "**********" at bounding box center [591, 390] width 1095 height 695
click at [484, 202] on div "**********" at bounding box center [591, 390] width 1095 height 695
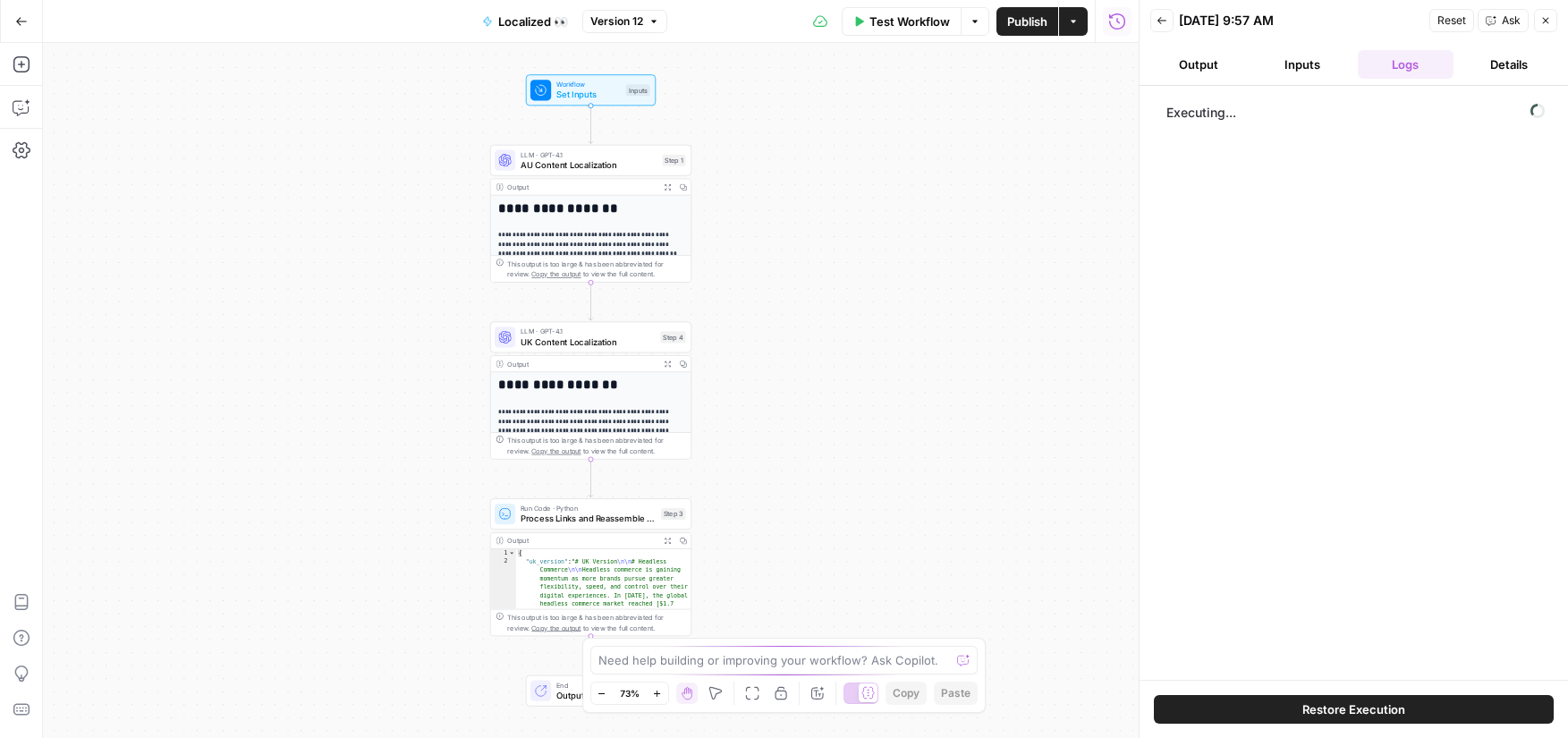
click at [1296, 708] on button "Restore Execution" at bounding box center [1353, 709] width 400 height 28
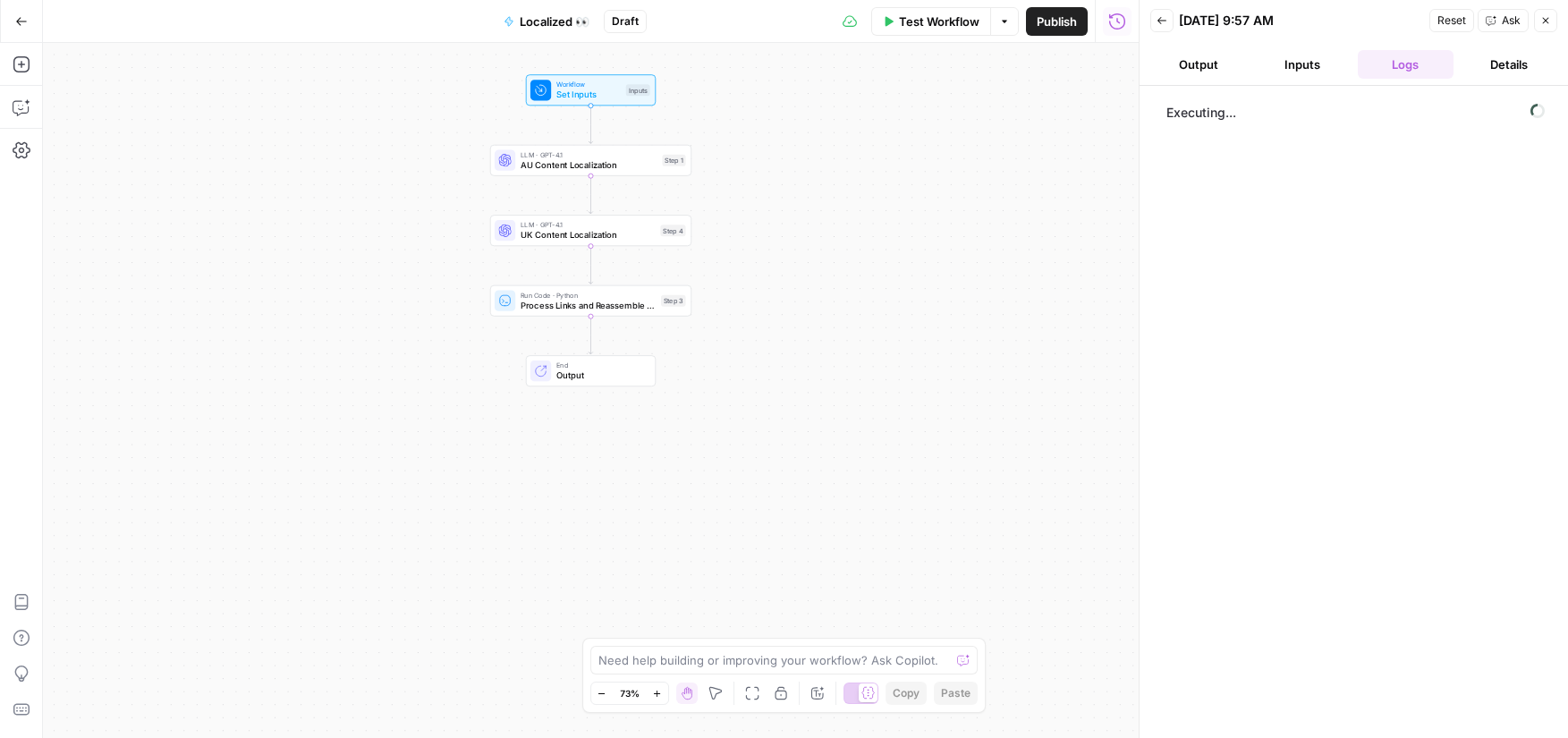
click at [1158, 17] on icon "button" at bounding box center [1162, 21] width 11 height 11
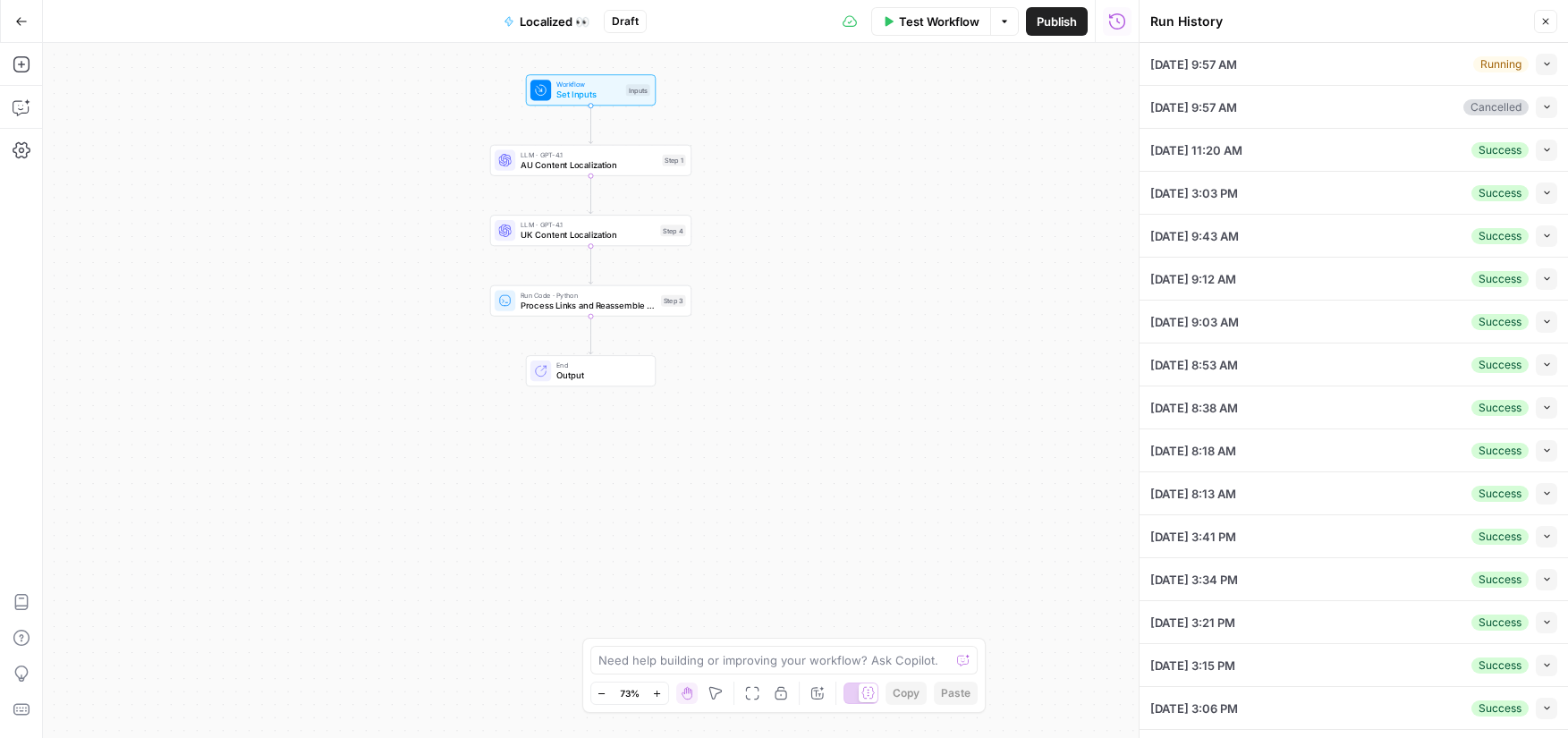
click at [1341, 74] on div "[DATE] 9:57 AM Running Collapse" at bounding box center [1354, 64] width 407 height 42
click at [1542, 74] on div "[DATE] 9:57 AM Running Collapse" at bounding box center [1354, 64] width 407 height 42
click at [1540, 70] on button "Collapse" at bounding box center [1546, 63] width 21 height 21
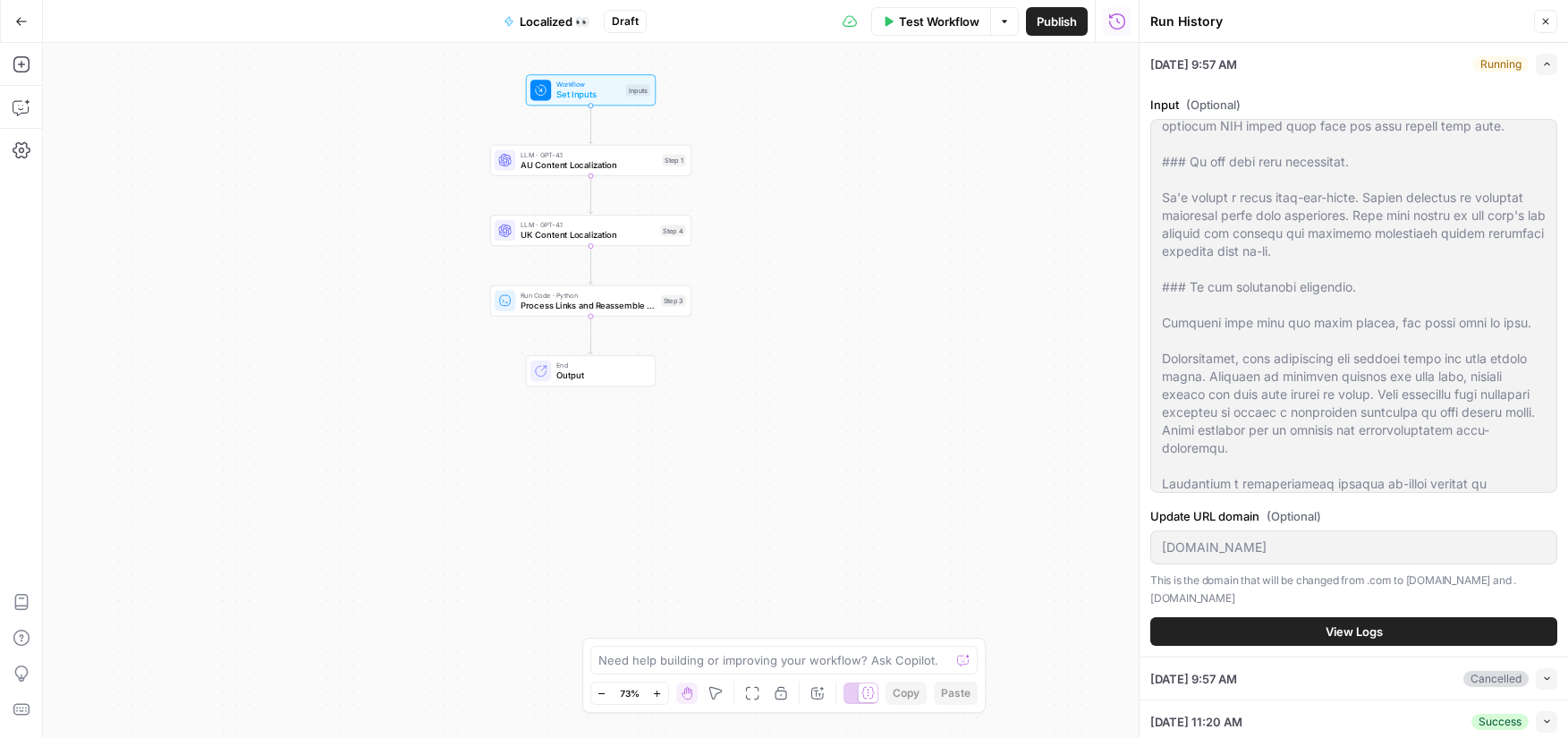
scroll to position [8950, 0]
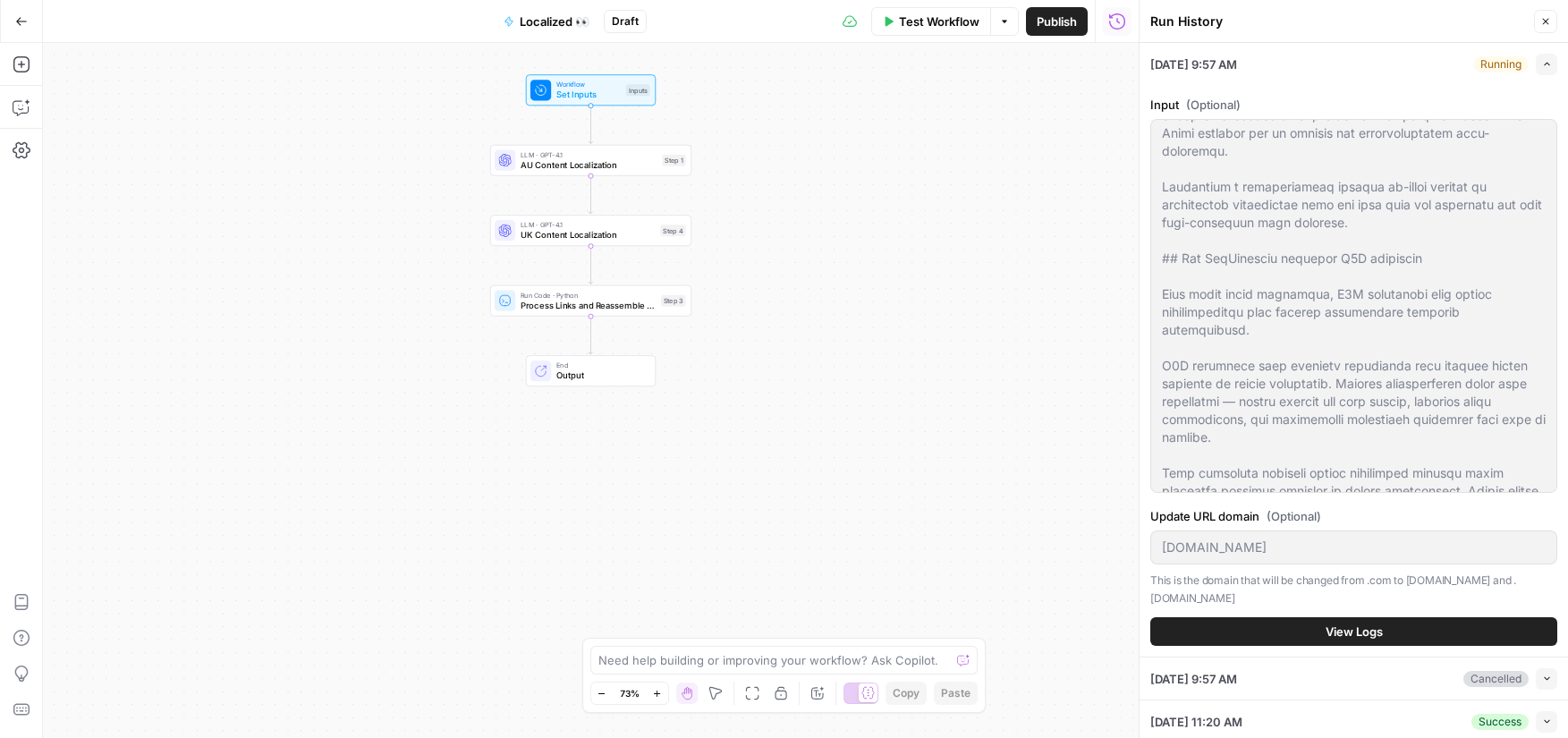
click at [1540, 25] on button "Close" at bounding box center [1545, 21] width 23 height 23
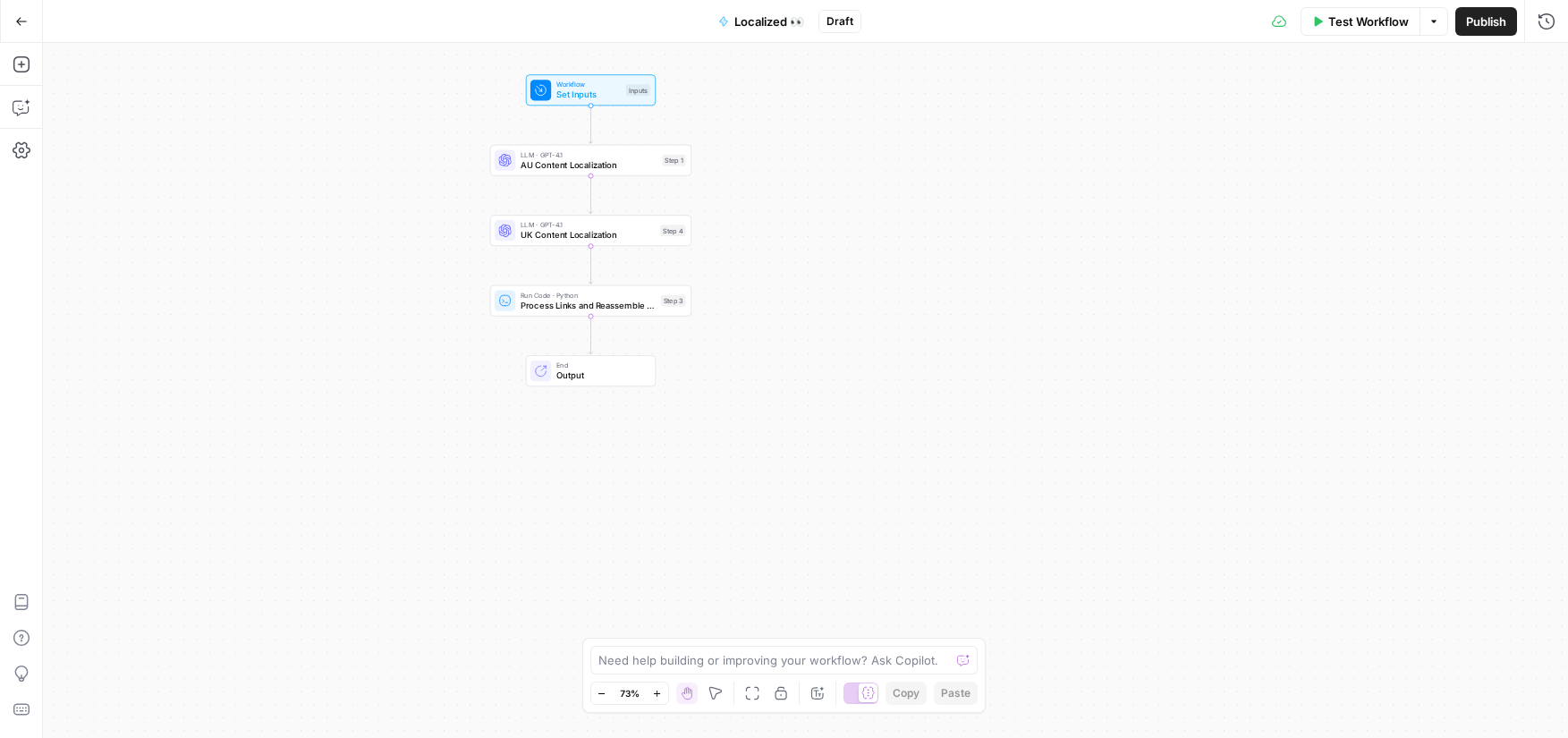
click at [1315, 30] on button "Test Workflow" at bounding box center [1360, 21] width 120 height 28
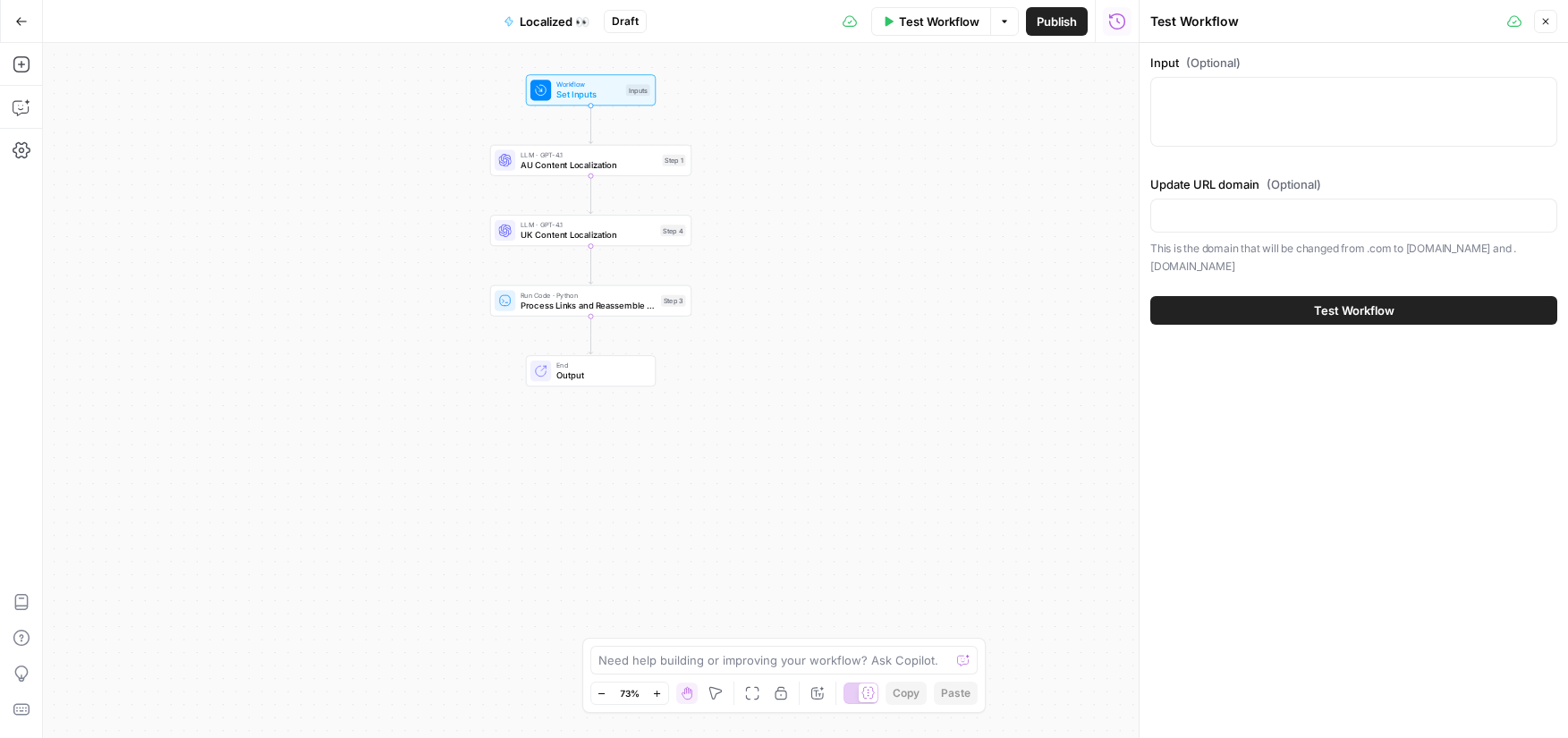
drag, startPoint x: 1221, startPoint y: 124, endPoint x: 1233, endPoint y: 90, distance: 36.1
click at [1233, 90] on div at bounding box center [1354, 112] width 407 height 70
paste textarea "Your current [ecommerce platform]([URL][DOMAIN_NAME]) is holding you back. Most…"
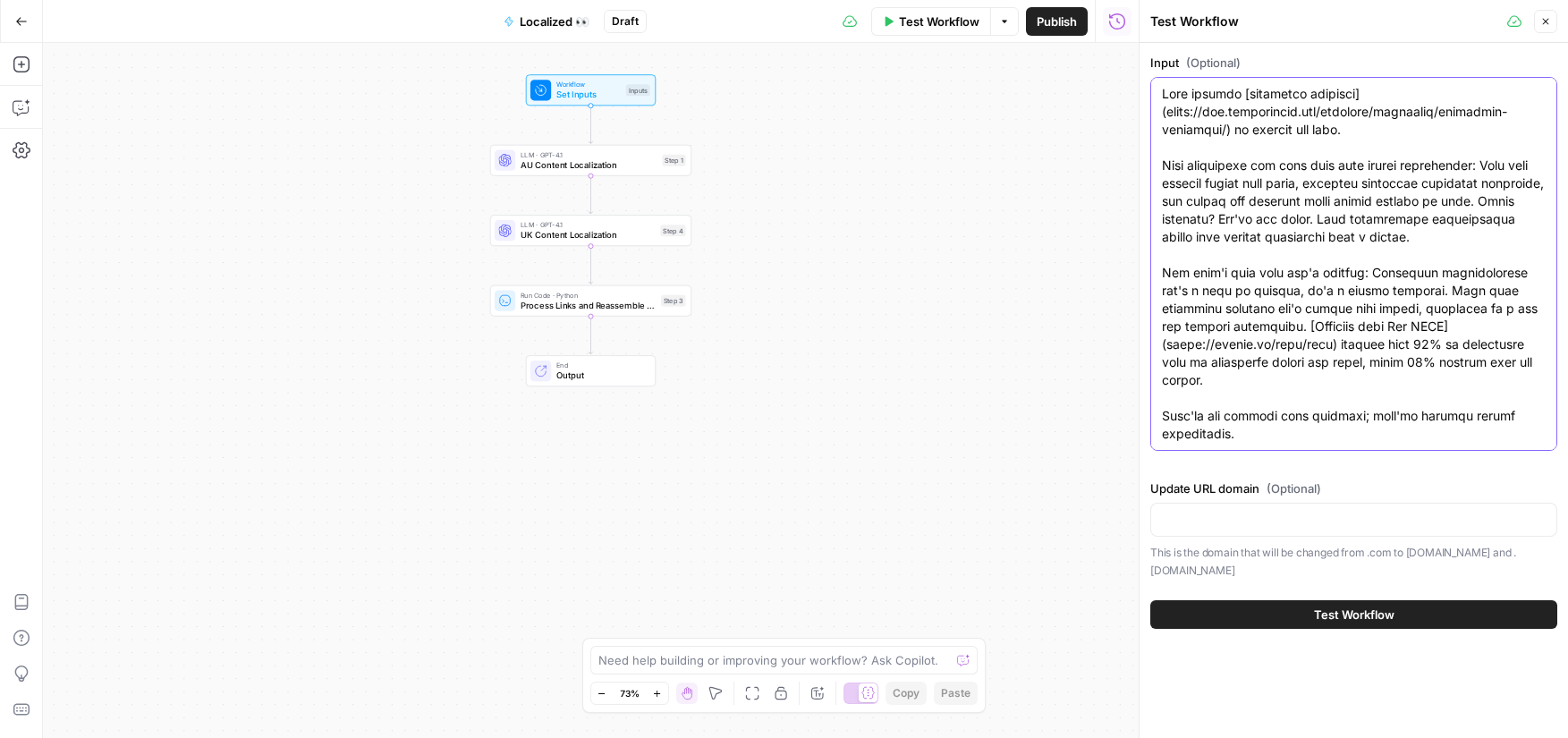
scroll to position [80695, 0]
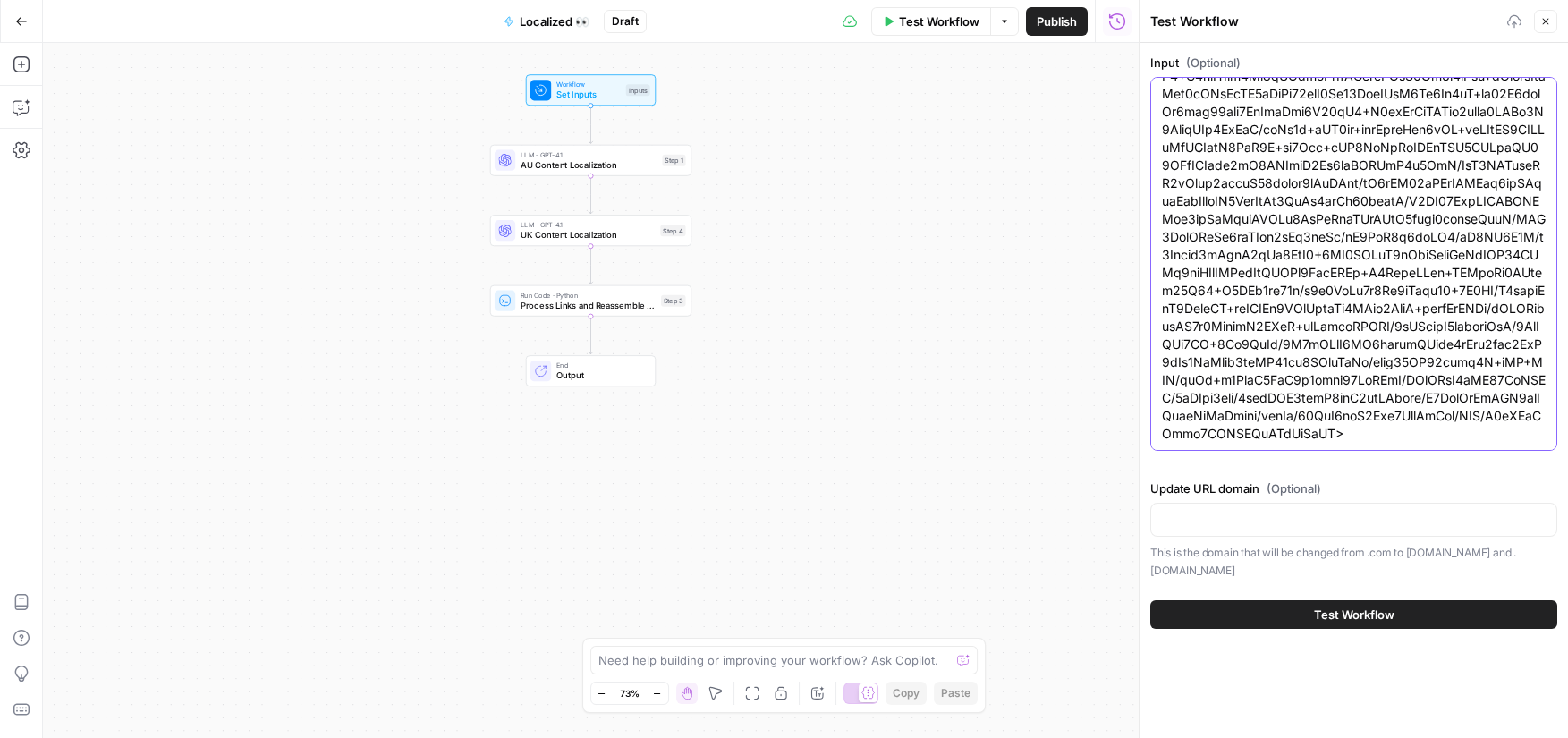
type textarea "Your current [ecommerce platform]([URL][DOMAIN_NAME]) is holding you back. Most…"
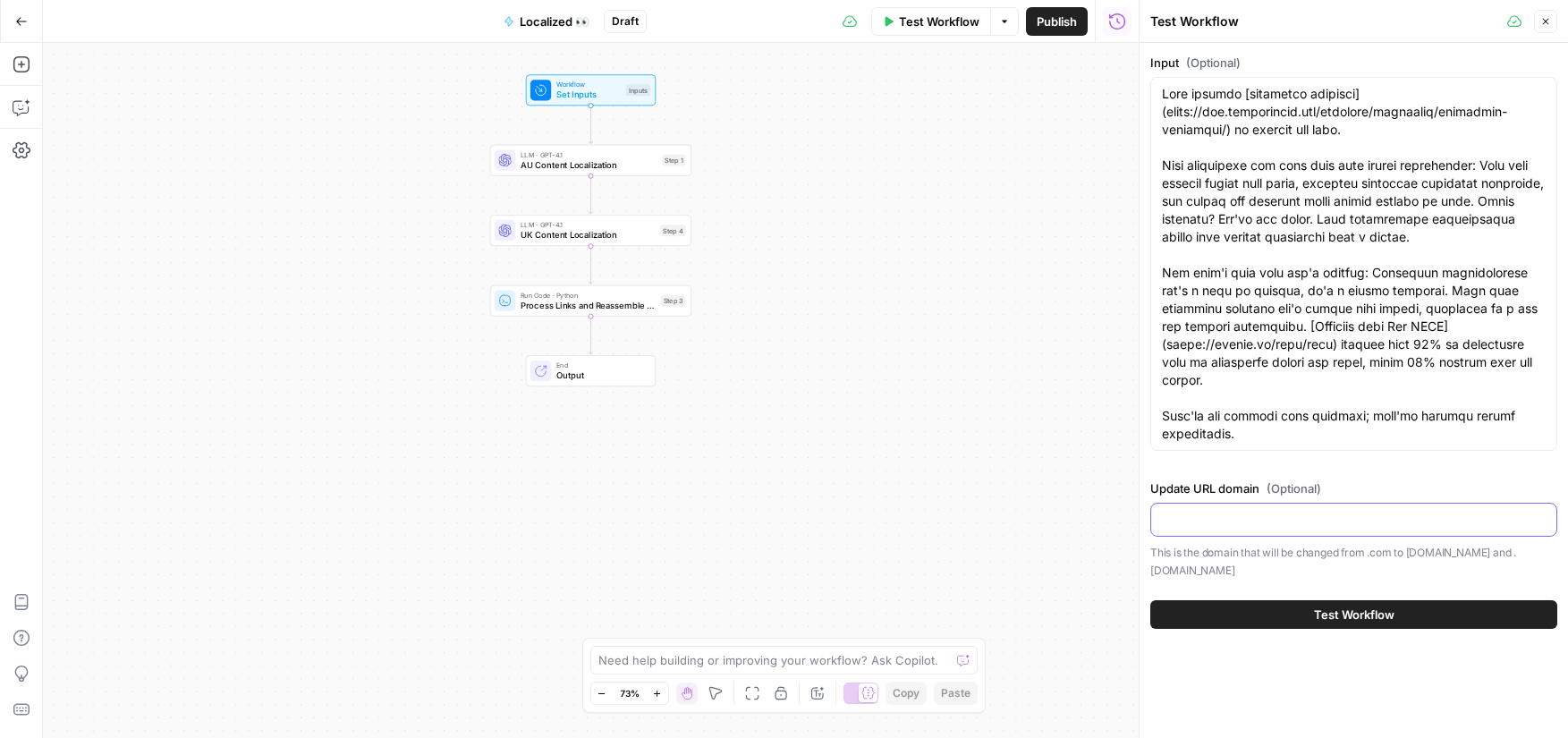
click at [1284, 523] on input "Update URL domain (Optional)" at bounding box center [1353, 520] width 384 height 17
type input "[DOMAIN_NAME]"
click at [1291, 602] on button "Test Workflow" at bounding box center [1354, 614] width 407 height 28
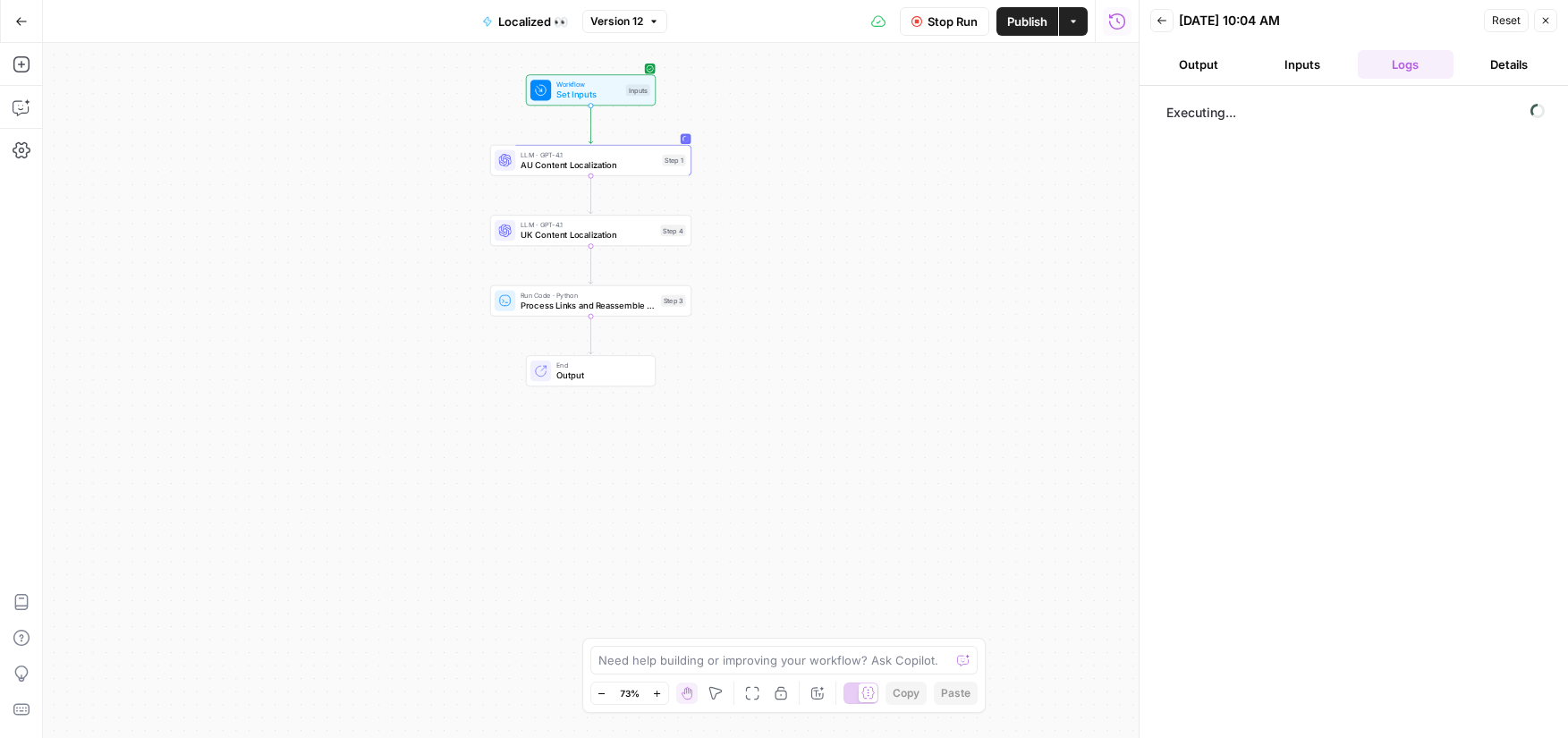
click at [607, 161] on span "AU Content Localization" at bounding box center [588, 165] width 137 height 14
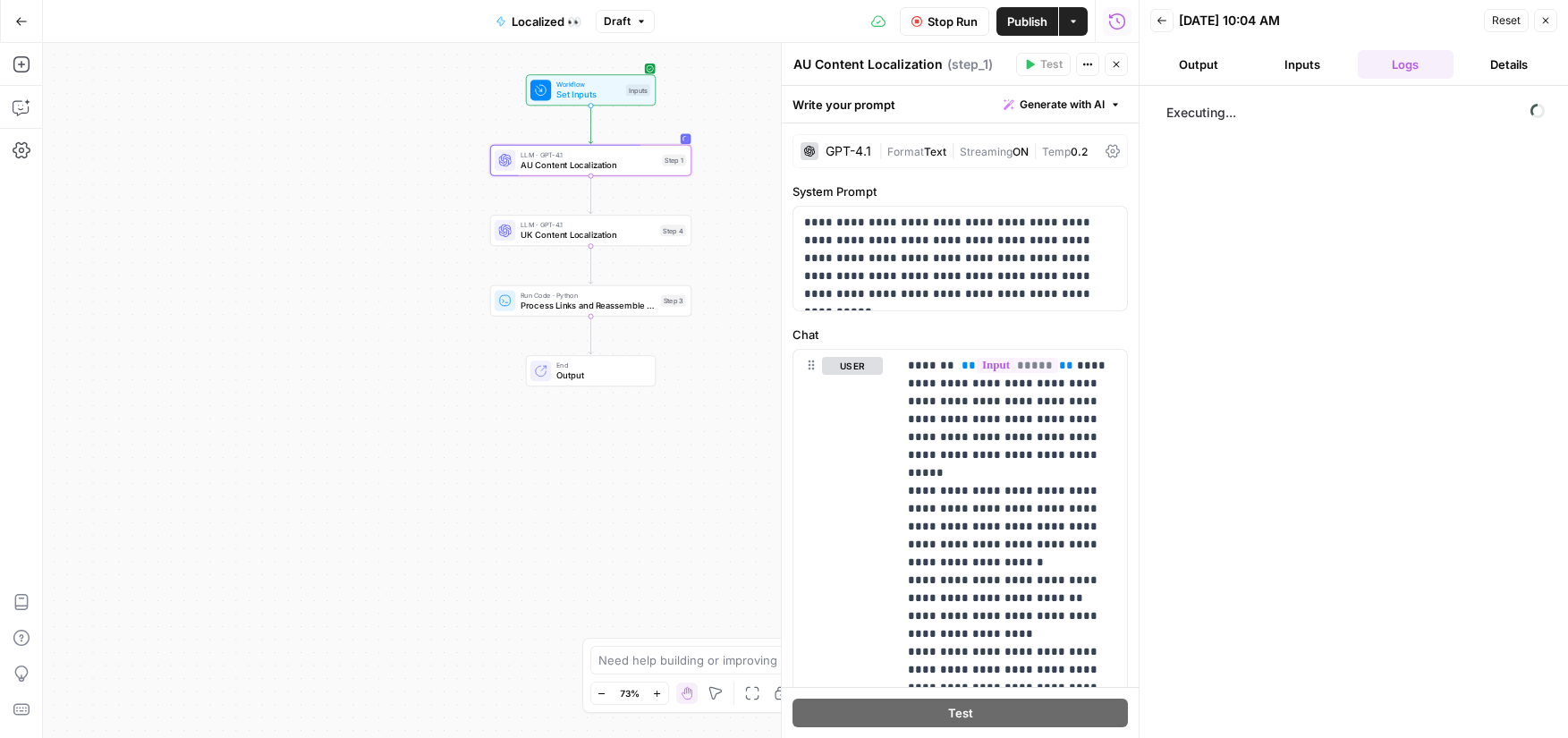
click at [655, 167] on span "AU Content Localization" at bounding box center [588, 165] width 137 height 14
click at [626, 520] on div "Workflow Set Inputs Inputs LLM · GPT-4.1 AU Content Localization Step 1 LLM · G…" at bounding box center [591, 390] width 1095 height 695
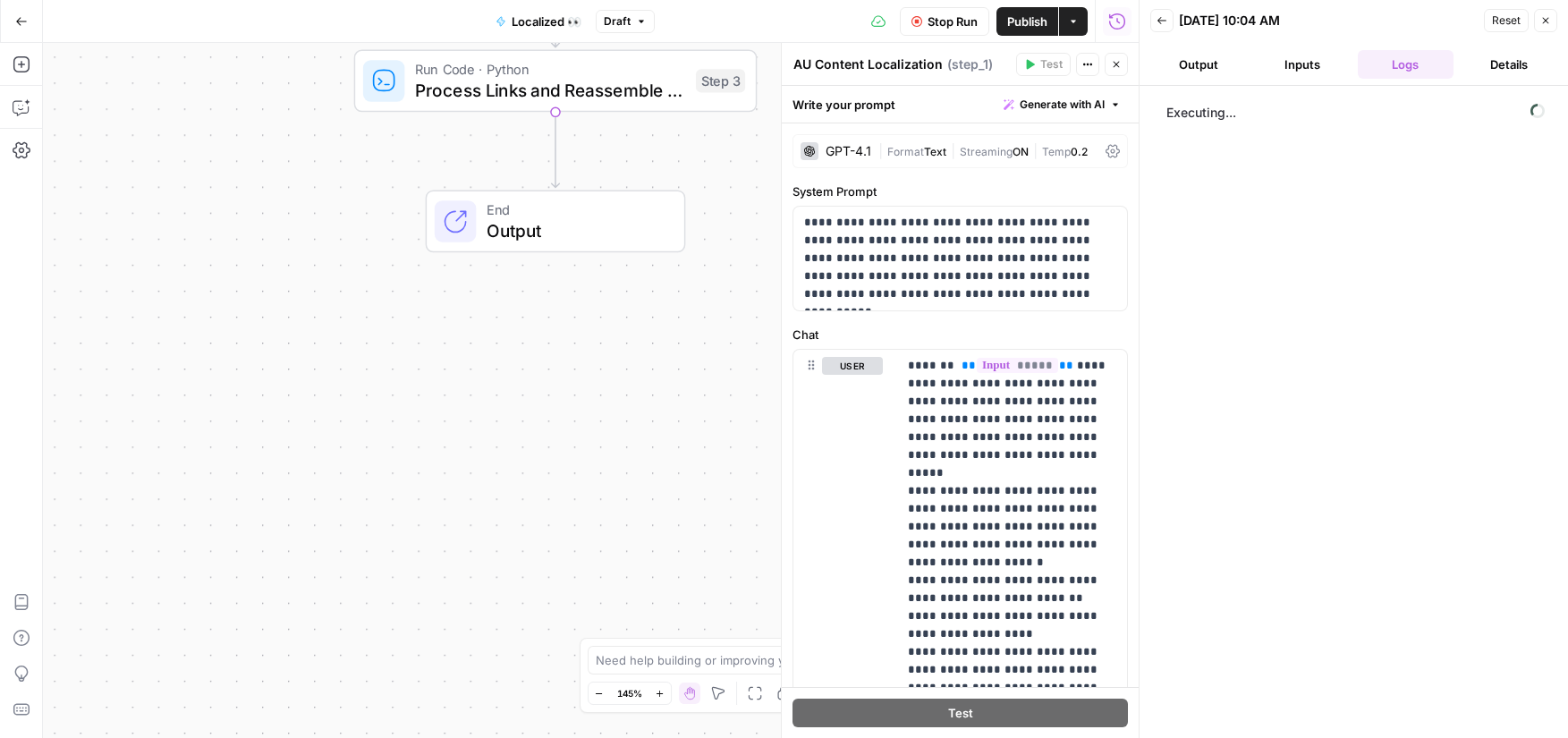
click at [626, 520] on div "Workflow Set Inputs Inputs LLM · GPT-4.1 AU Content Localization Step 1 LLM · G…" at bounding box center [591, 390] width 1095 height 695
